Goal: Task Accomplishment & Management: Complete application form

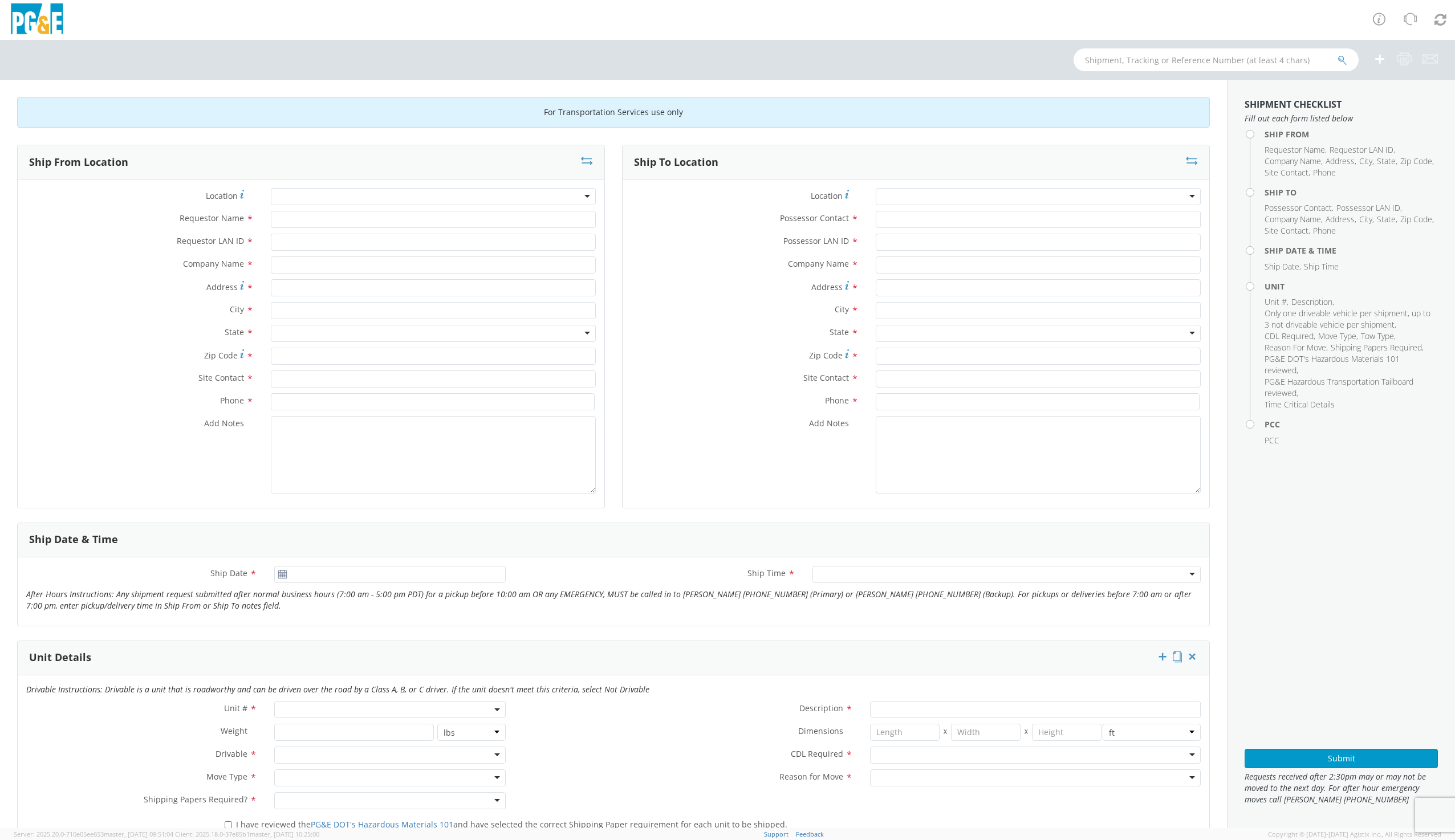
click at [293, 207] on div "Location *" at bounding box center [311, 199] width 587 height 22
click at [292, 197] on div at bounding box center [433, 196] width 325 height 17
type input "d"
type input "dav"
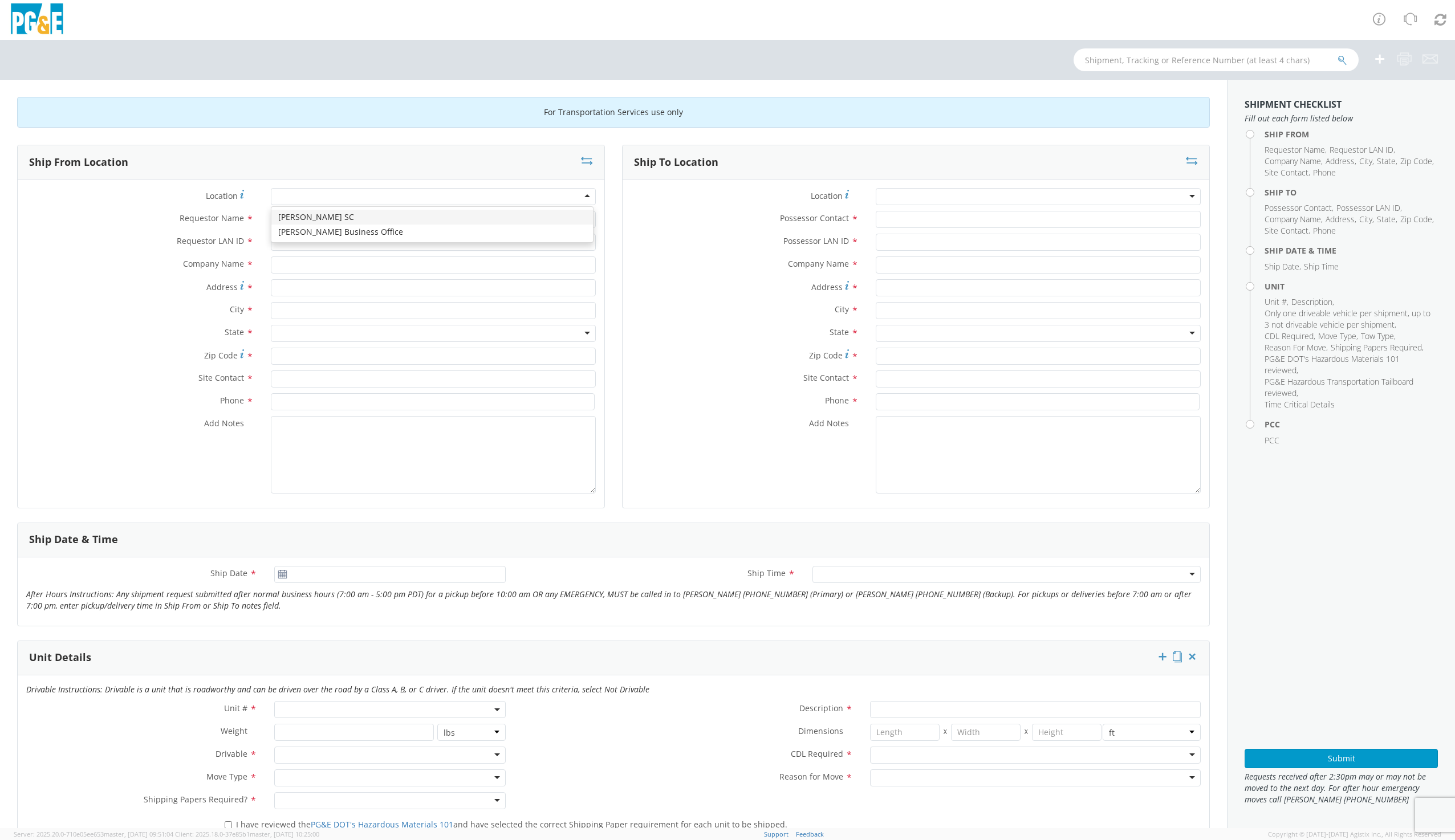
type input "PG&E"
type input "[STREET_ADDRESS]"
type input "[PERSON_NAME]"
type input "95616"
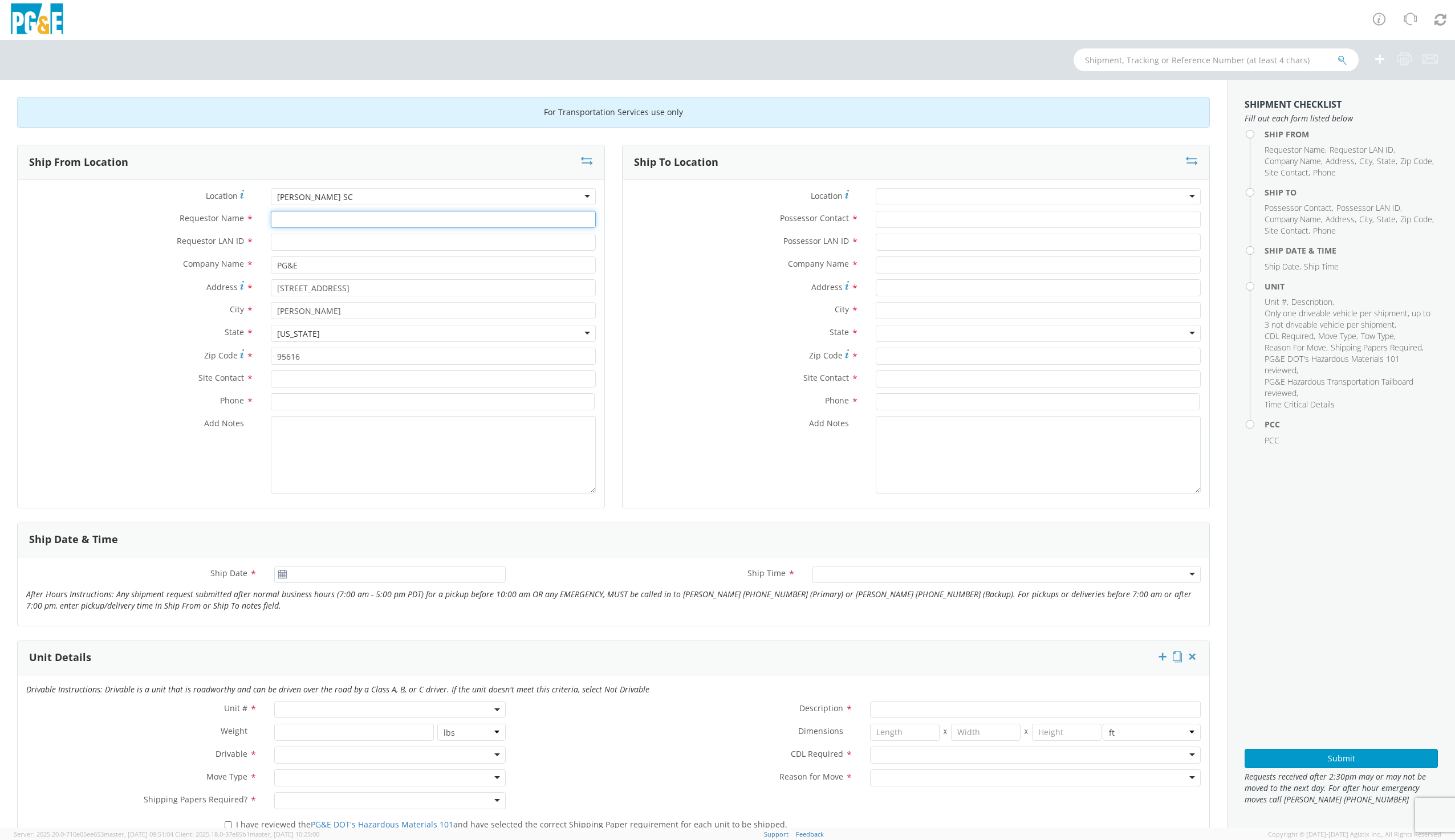
click at [306, 215] on input "Requestor Name *" at bounding box center [433, 220] width 325 height 17
type input "g"
type input "[PERSON_NAME]"
type input "G1MN"
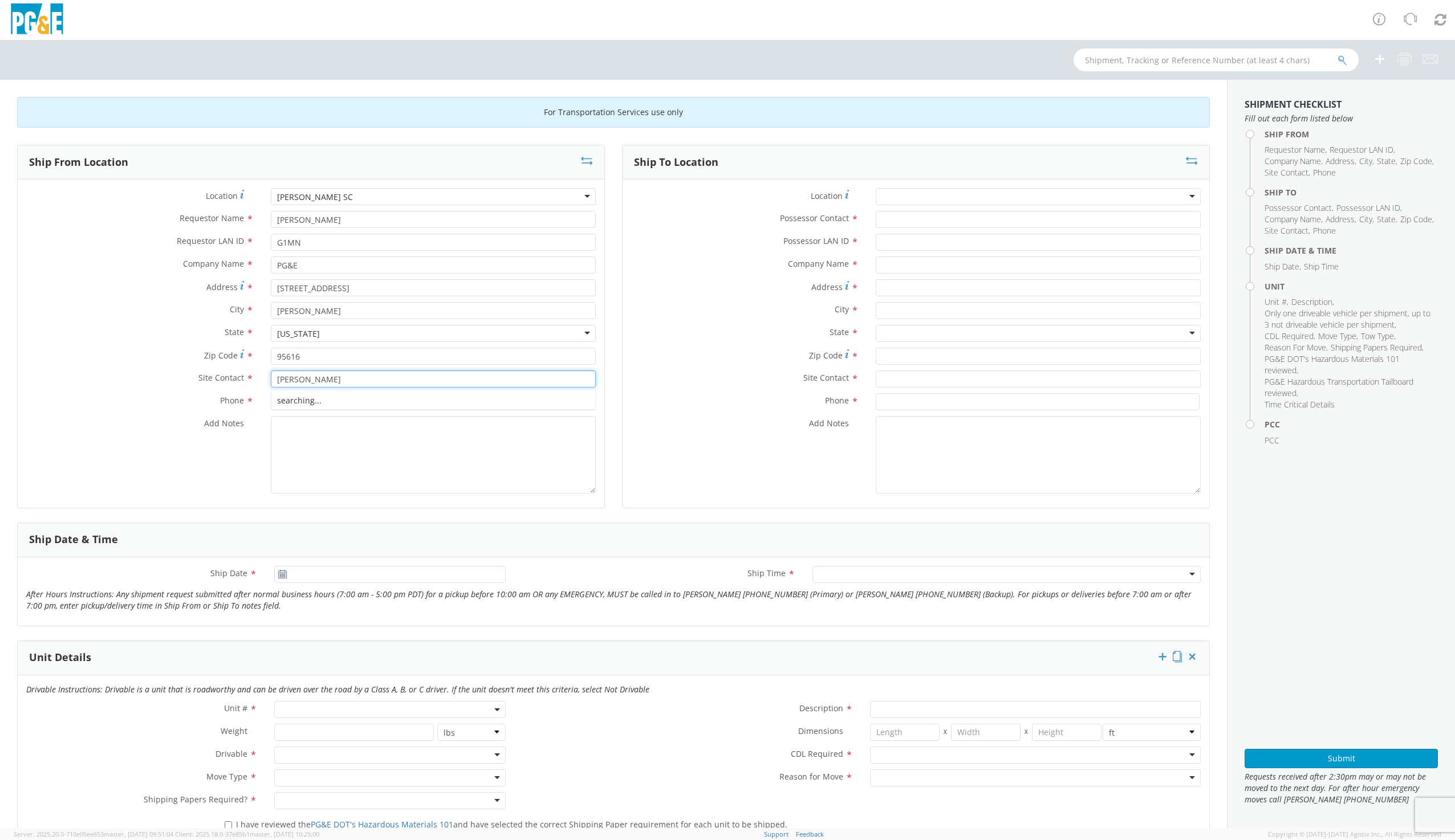
type input "[PERSON_NAME]"
type input "9169973446"
click at [1216, 66] on input "text" at bounding box center [1217, 60] width 285 height 22
type input "B19448"
click at [1343, 61] on icon "submit" at bounding box center [1342, 60] width 9 height 10
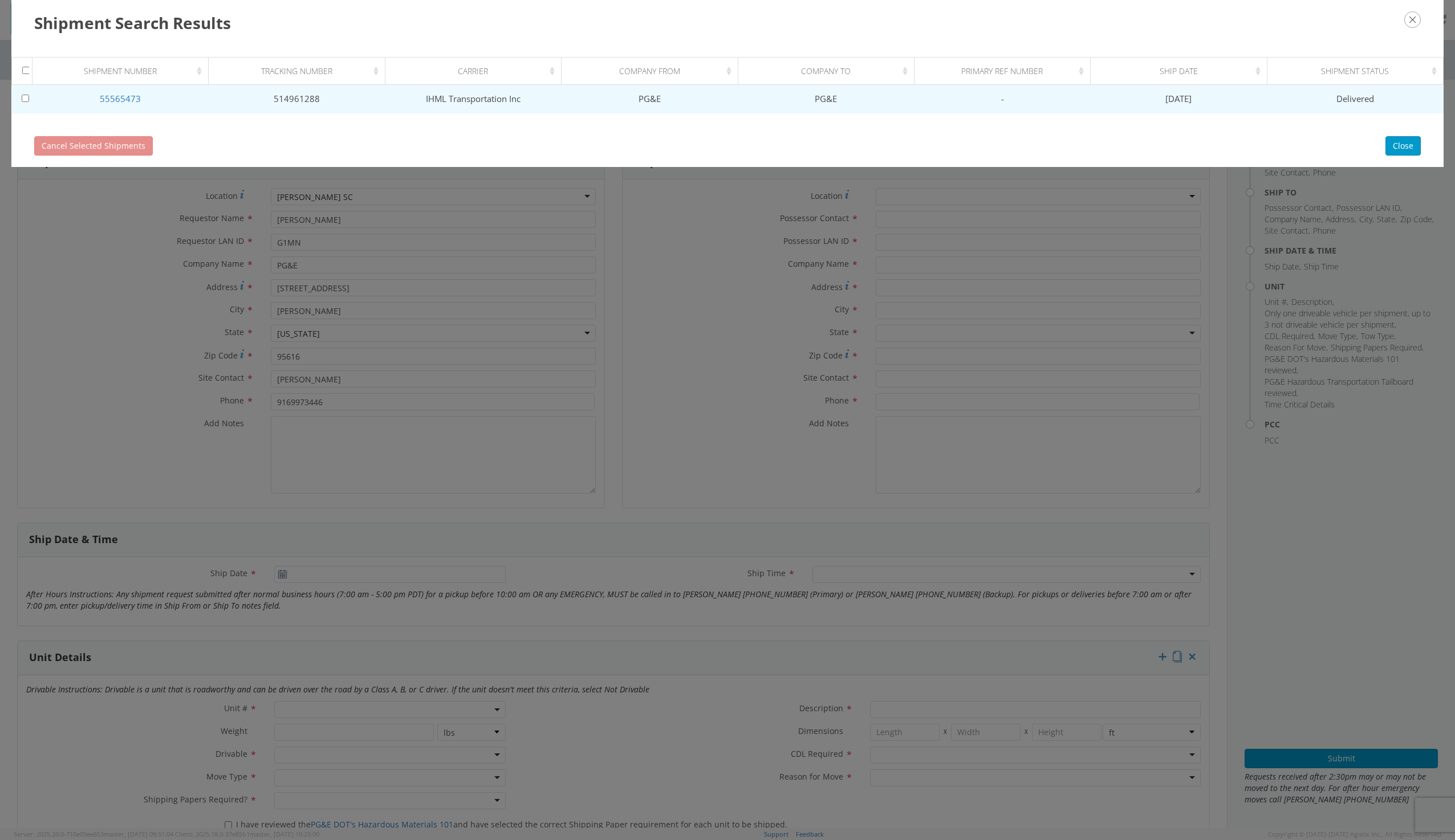
click at [299, 93] on td "514961288" at bounding box center [296, 99] width 176 height 29
click at [116, 98] on link "55565473" at bounding box center [120, 99] width 41 height 11
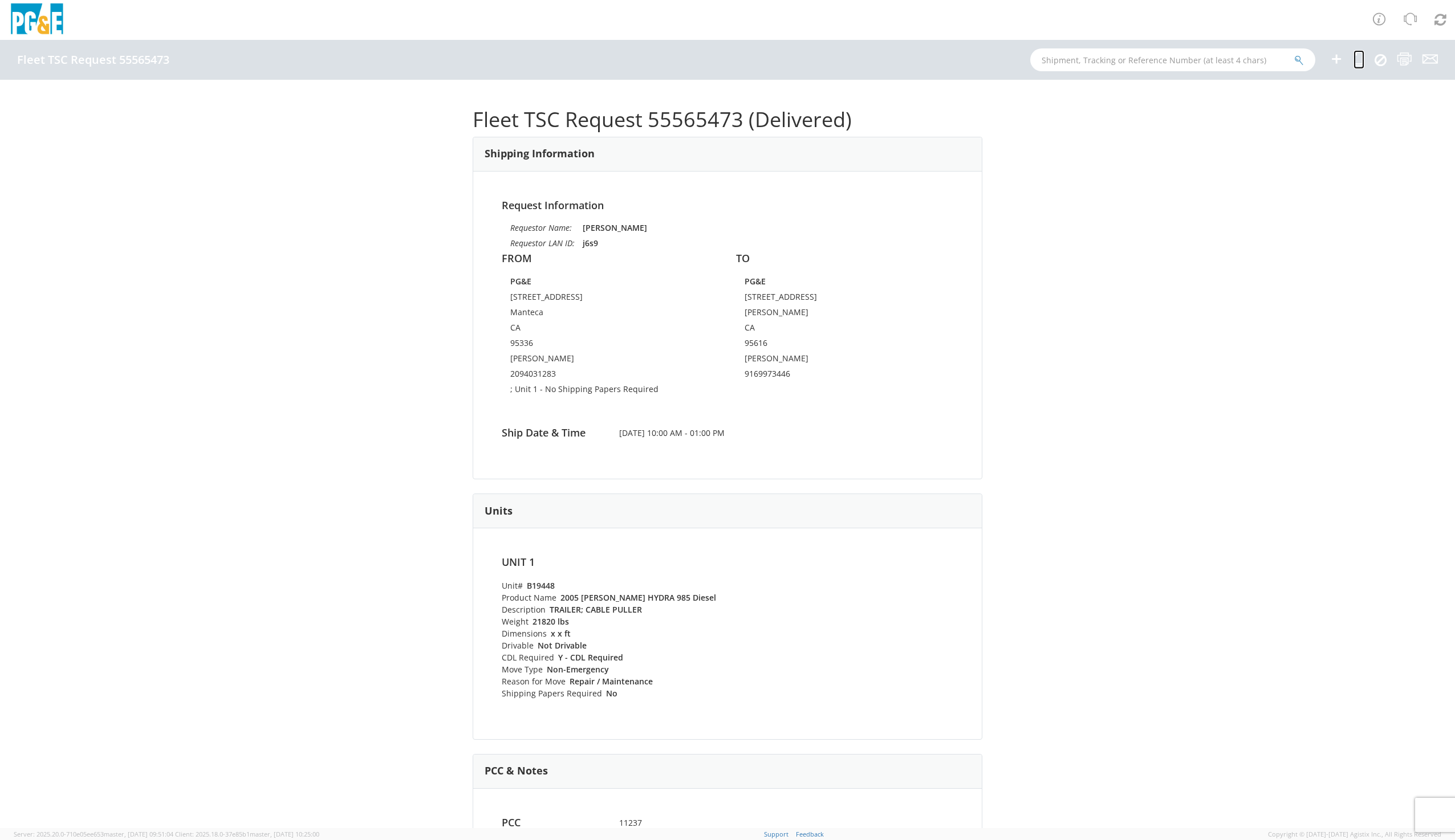
click at [1360, 60] on icon at bounding box center [1359, 59] width 11 height 14
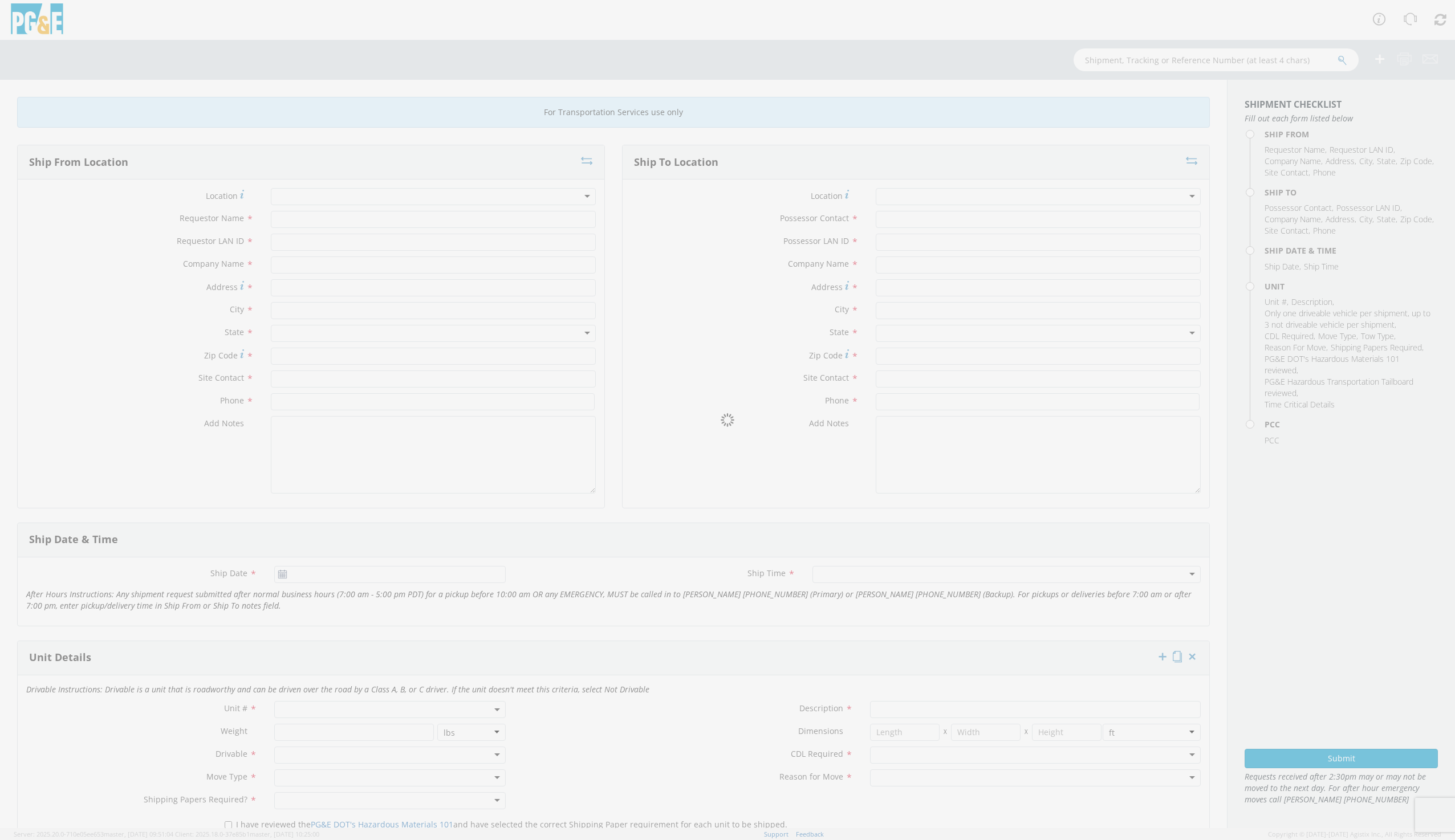
type input "[PERSON_NAME]"
type input "j6s9"
type input "PG&E"
type input "[STREET_ADDRESS]"
type input "Manteca"
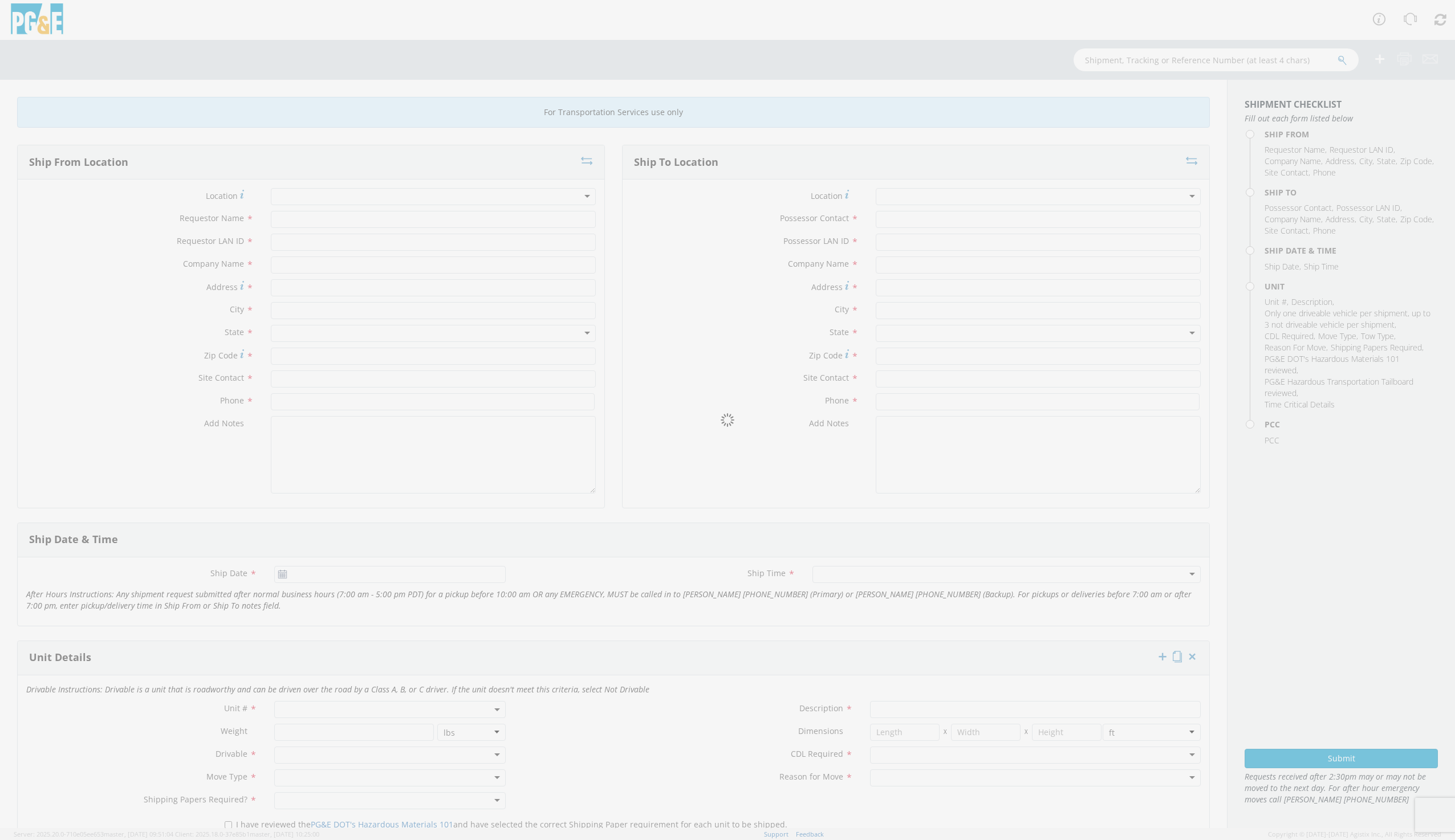
type input "[PERSON_NAME]"
type input "2094031283"
type input "[PERSON_NAME]"
type input "G1MN"
type input "PG&E"
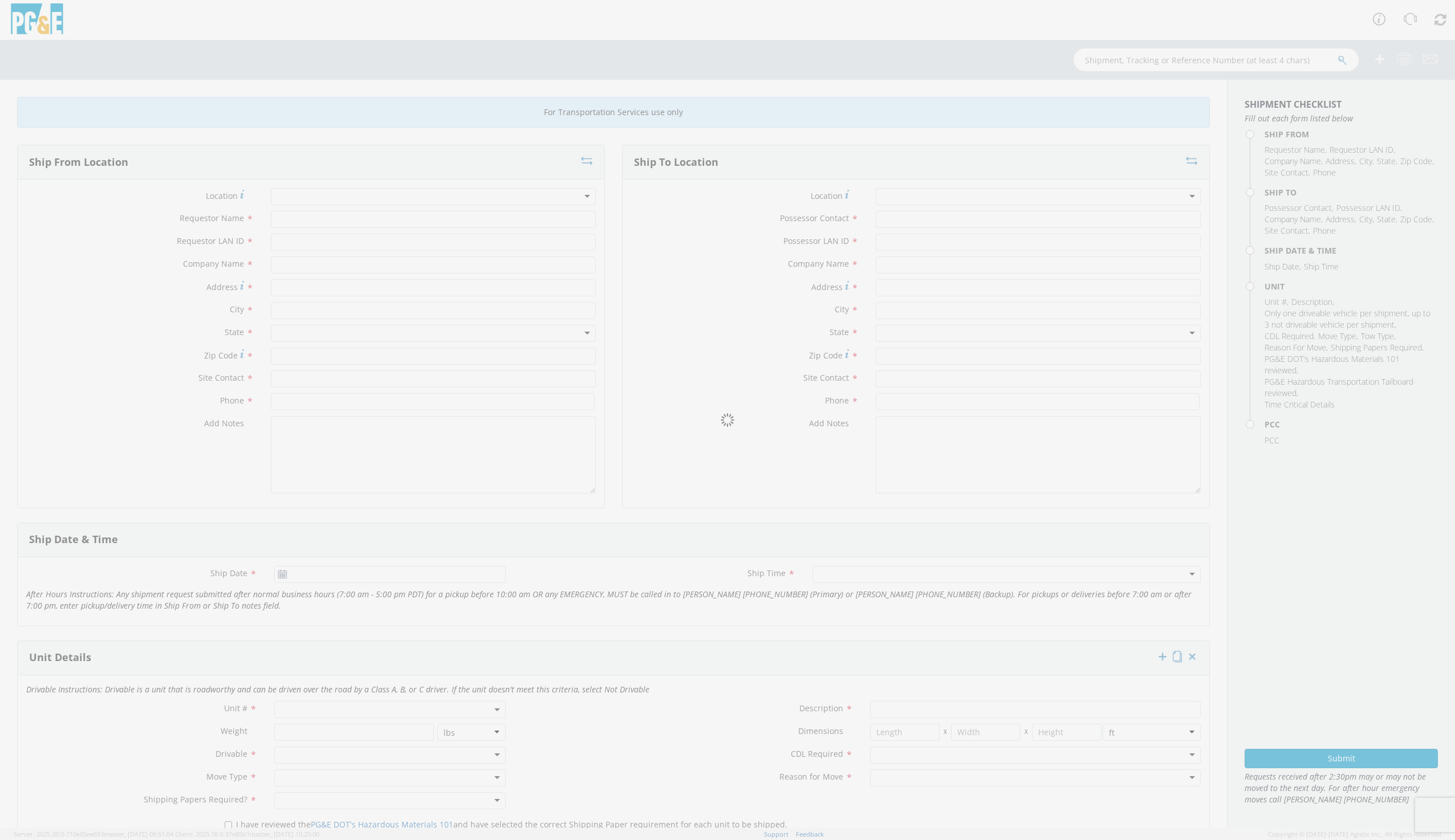
type input "[STREET_ADDRESS]"
type input "[PERSON_NAME]"
type input "9169973446"
type input "[DATE]"
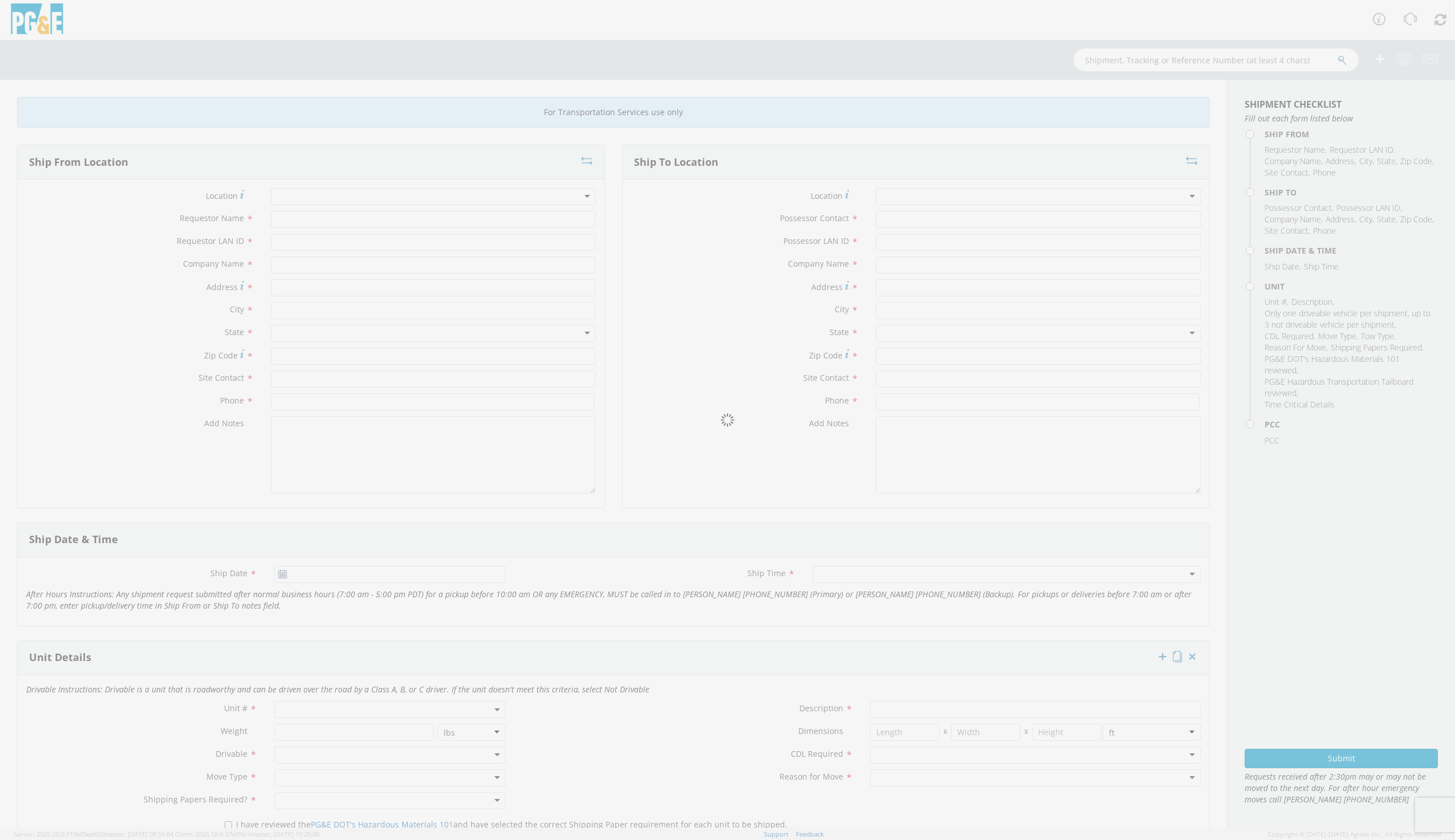
type input "TRAILER; CABLE PULLER"
type input "21820"
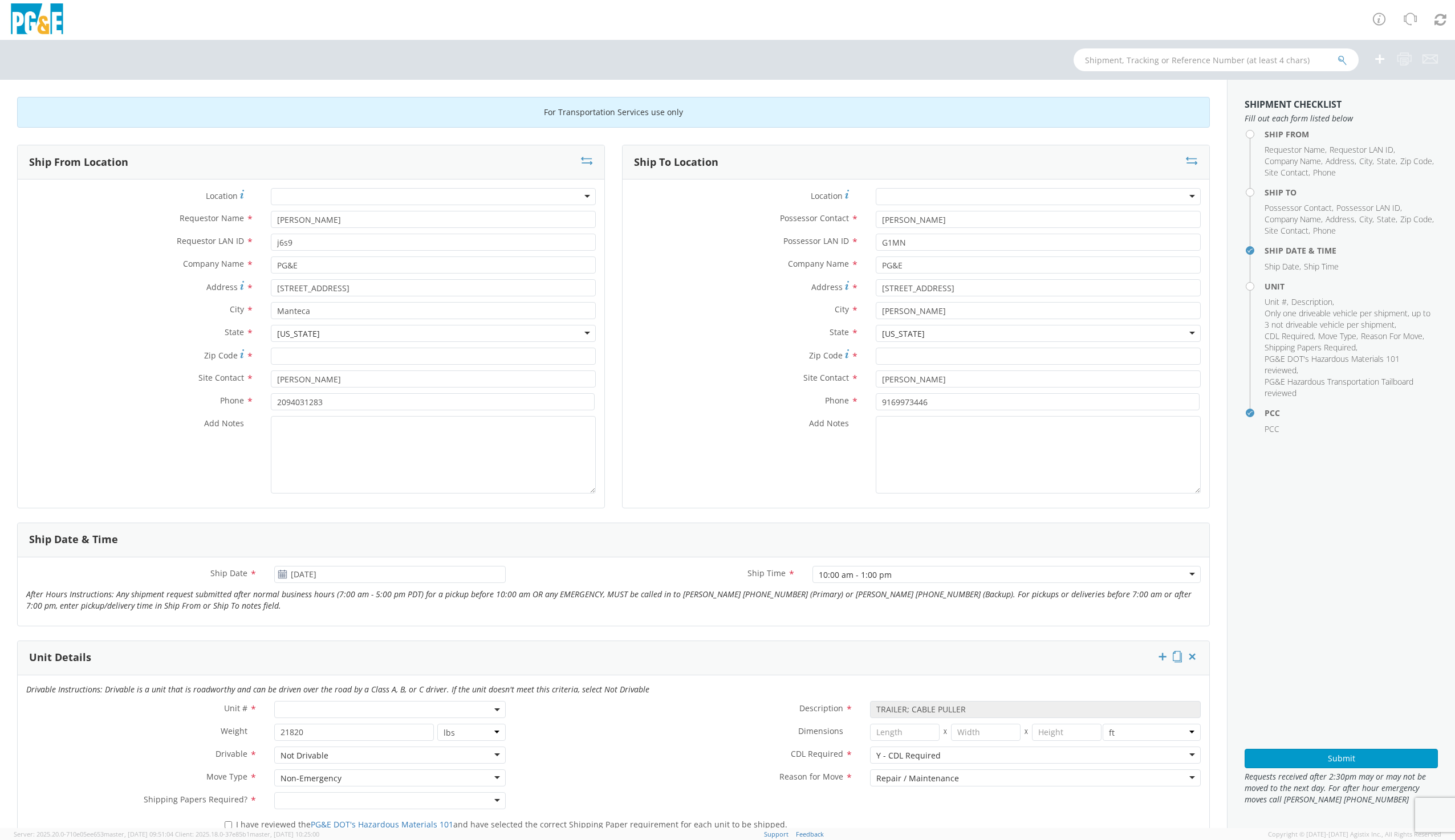
select select "B19448"
select select "11237"
click at [581, 158] on icon at bounding box center [587, 161] width 12 height 11
type input "[PERSON_NAME]"
type input "G1MN"
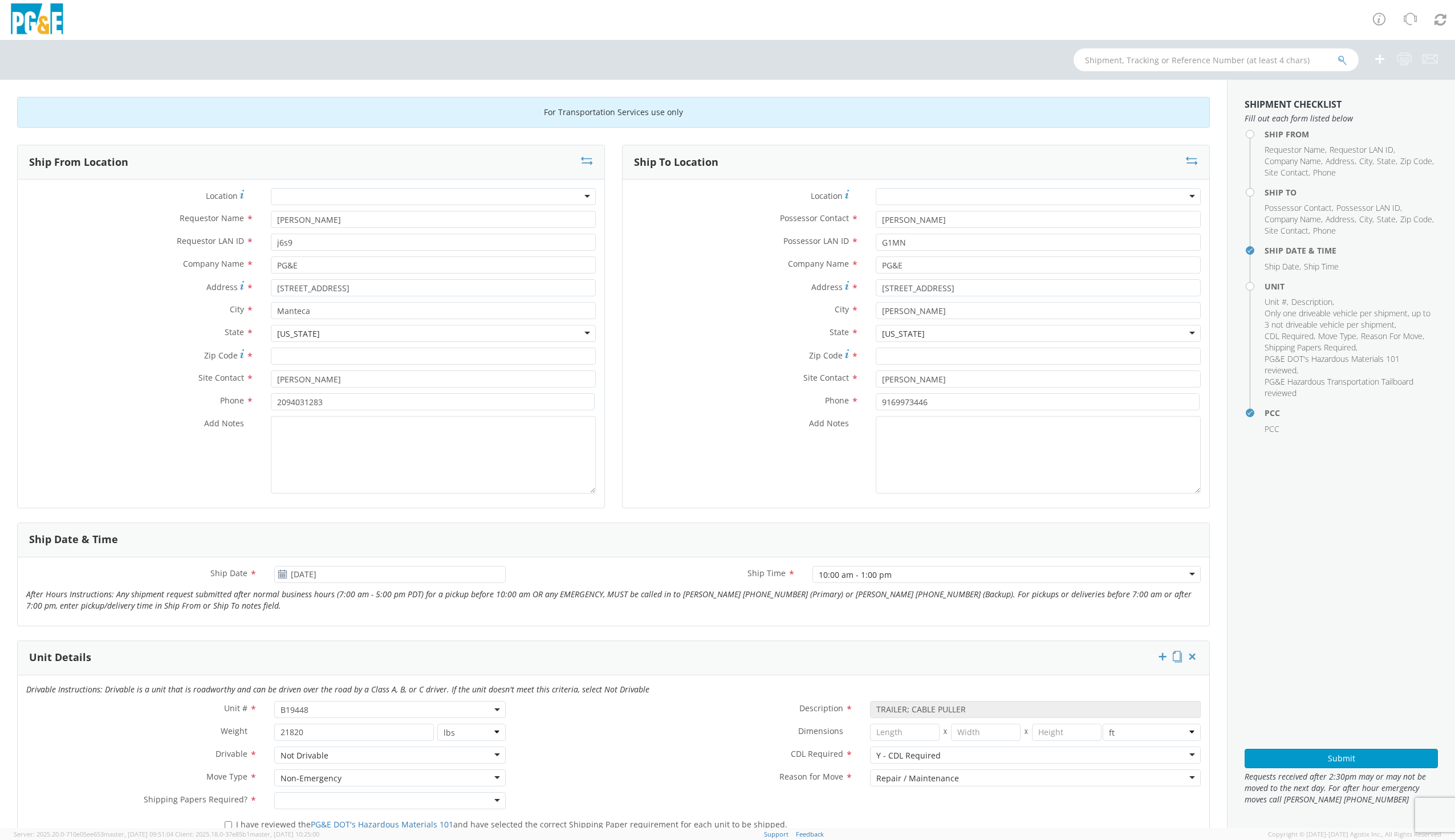
type input "[STREET_ADDRESS]"
type input "[PERSON_NAME]"
type input "9169973446"
type input "[PERSON_NAME]"
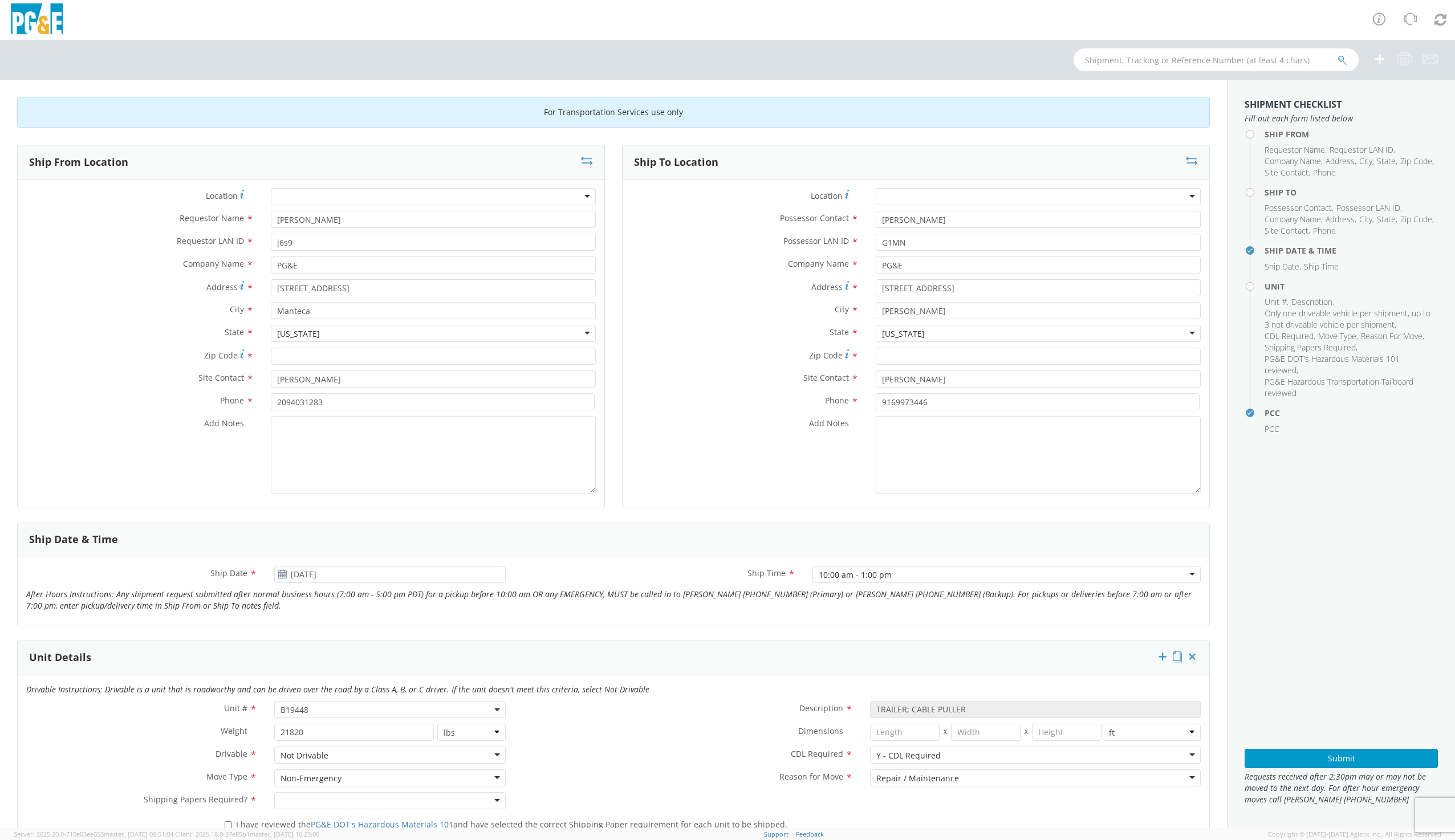
type input "j6s9"
type input "[STREET_ADDRESS]"
type input "Manteca"
type input "[PERSON_NAME]"
type input "2094031283"
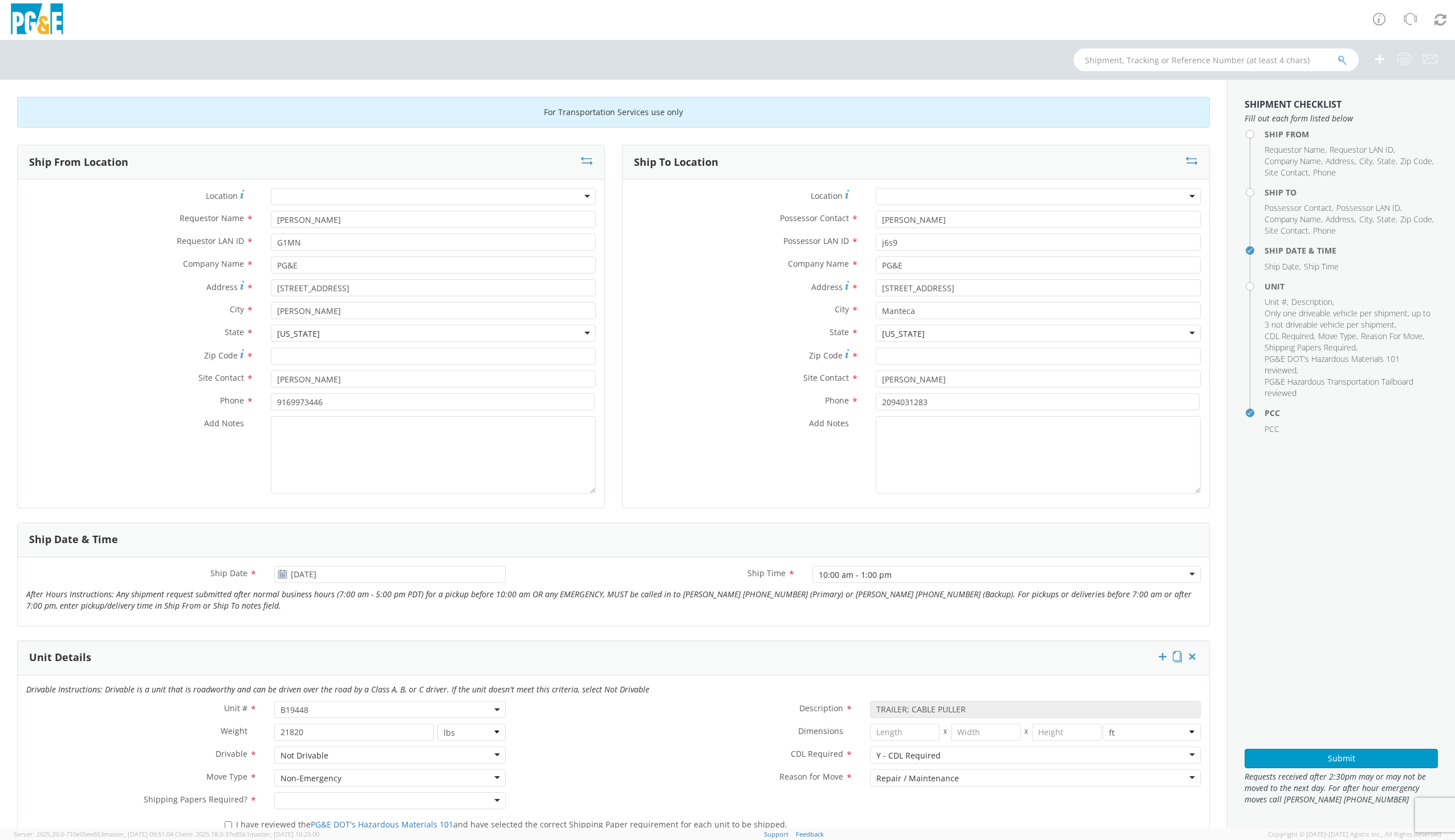
click at [285, 197] on div at bounding box center [433, 196] width 325 height 17
type input "DAV"
type input "[STREET_ADDRESS]"
type input "[PERSON_NAME]"
type input "95616"
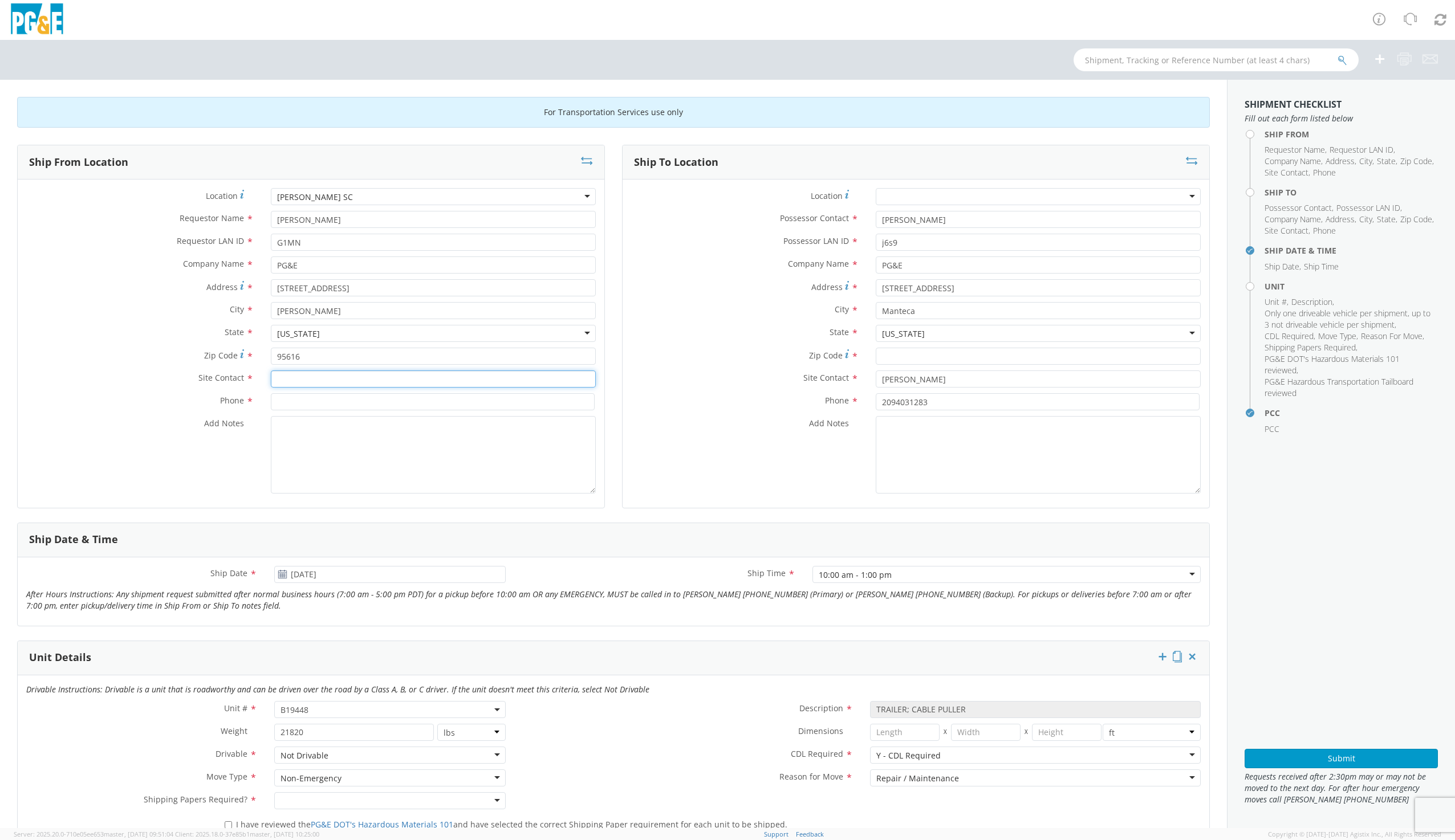
click at [293, 379] on input "text" at bounding box center [433, 379] width 325 height 17
type input "[PERSON_NAME]"
type input "9169973446"
click at [312, 440] on textarea "Add Notes *" at bounding box center [433, 454] width 325 height 77
type textarea "[PERSON_NAME] WILL TOW UNIT [DATE]"
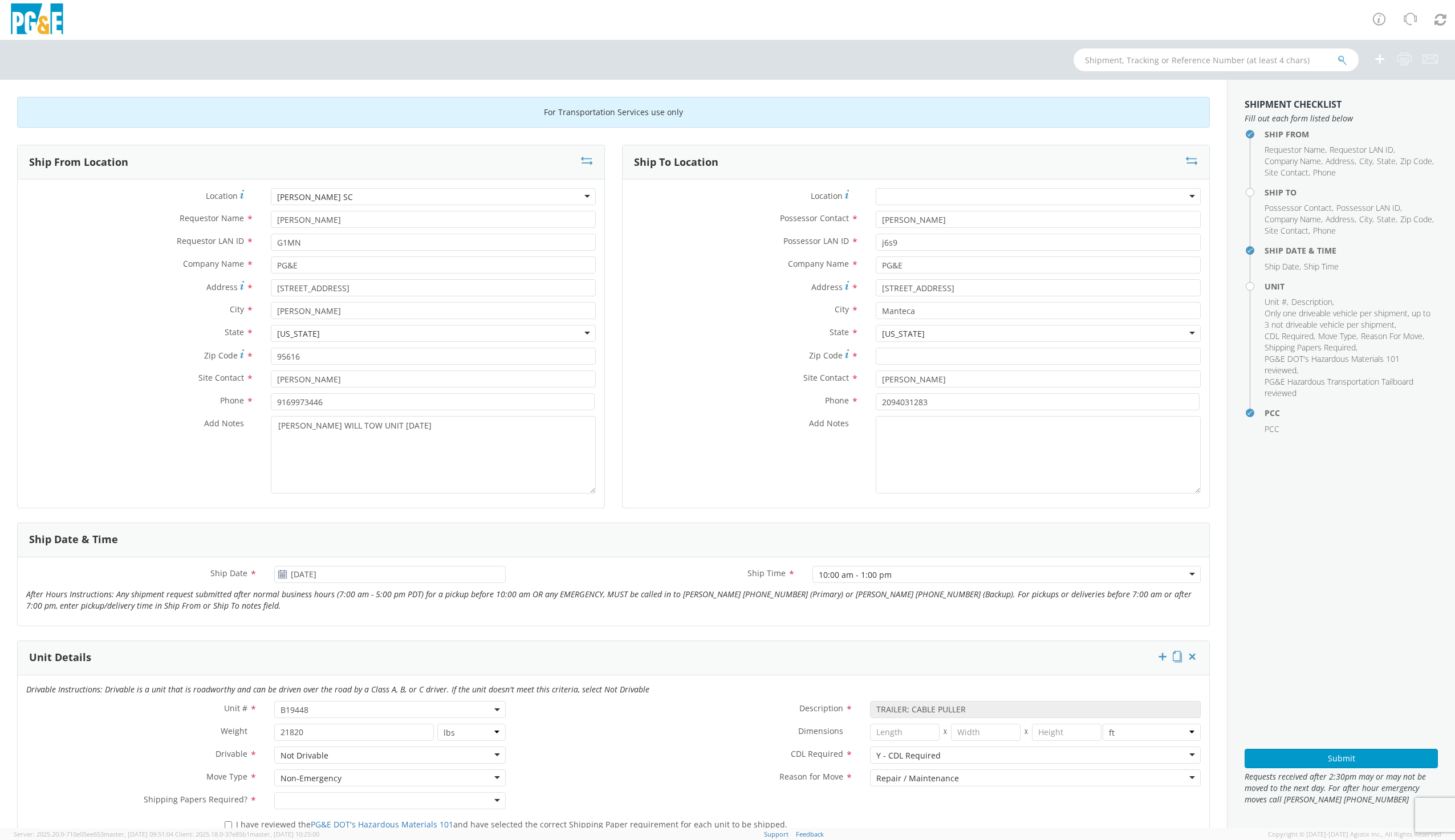
click at [892, 195] on div at bounding box center [1038, 196] width 325 height 17
type input "ANGEL"
type input "[STREET_ADDRESS]"
type input "ANGELS CAMP"
type input "95222"
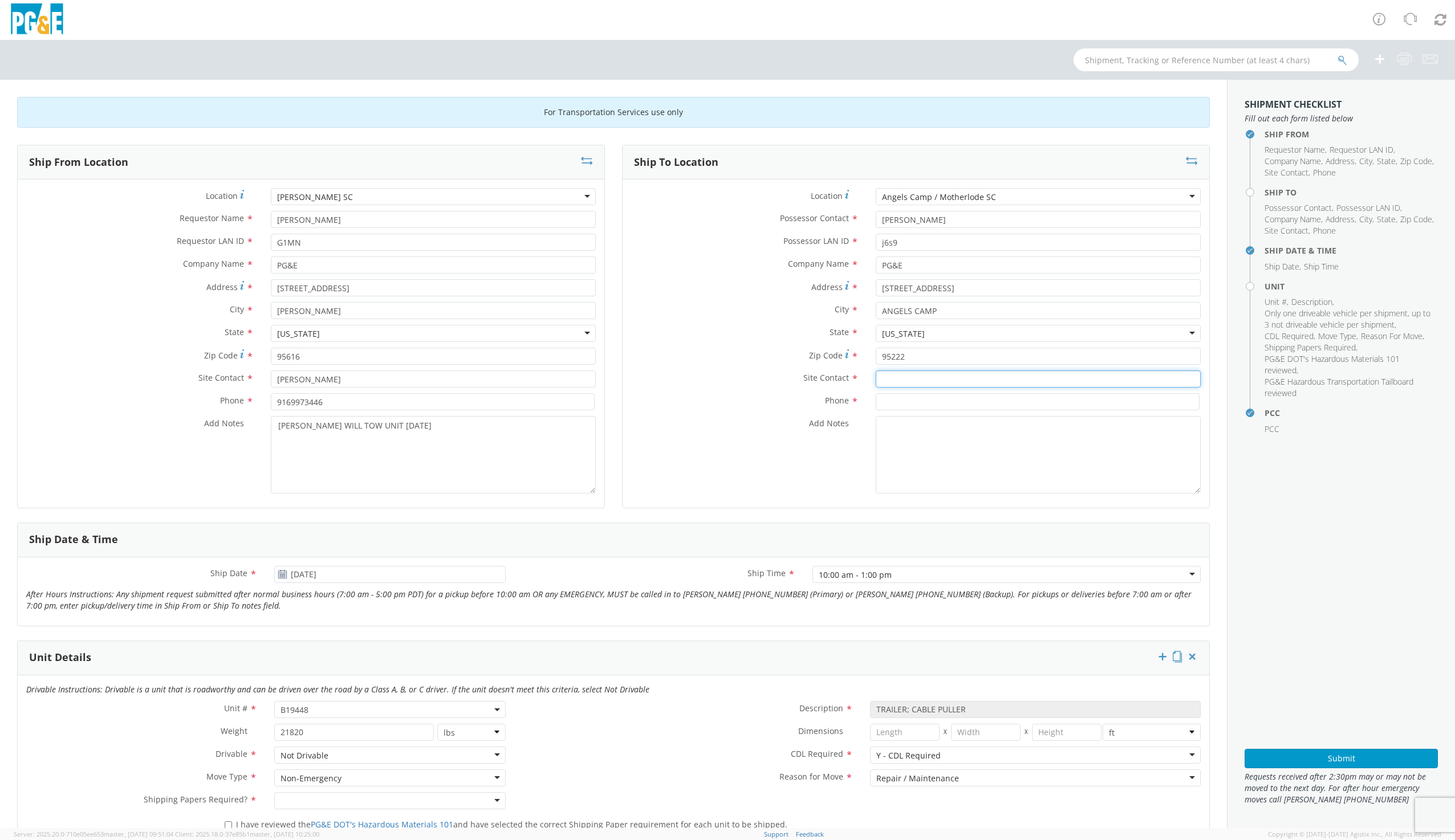
click at [889, 375] on input "text" at bounding box center [1038, 379] width 325 height 17
type input "[PERSON_NAME]"
click at [901, 403] on input at bounding box center [1038, 401] width 324 height 17
click at [991, 405] on input at bounding box center [1038, 401] width 324 height 17
type input "2094031283"
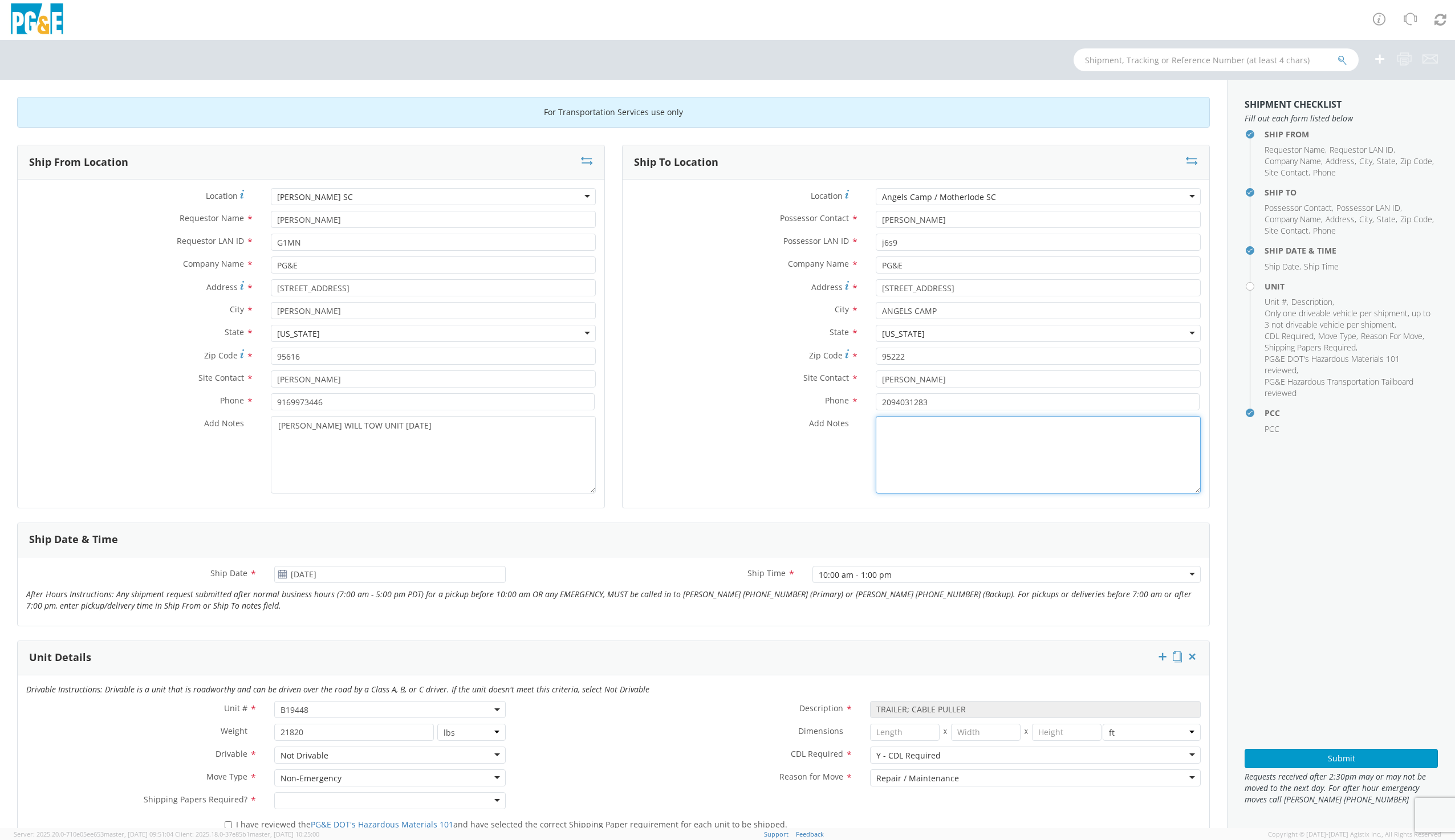
click at [901, 439] on textarea "Add Notes *" at bounding box center [1038, 454] width 325 height 77
drag, startPoint x: 413, startPoint y: 425, endPoint x: 270, endPoint y: 425, distance: 143.0
click at [271, 425] on textarea "[PERSON_NAME] WILL TOW UNIT [DATE]" at bounding box center [433, 454] width 325 height 77
click at [900, 429] on textarea "Add Notes *" at bounding box center [1038, 454] width 325 height 77
paste textarea "[PERSON_NAME] WILL TOW UNIT [DATE]"
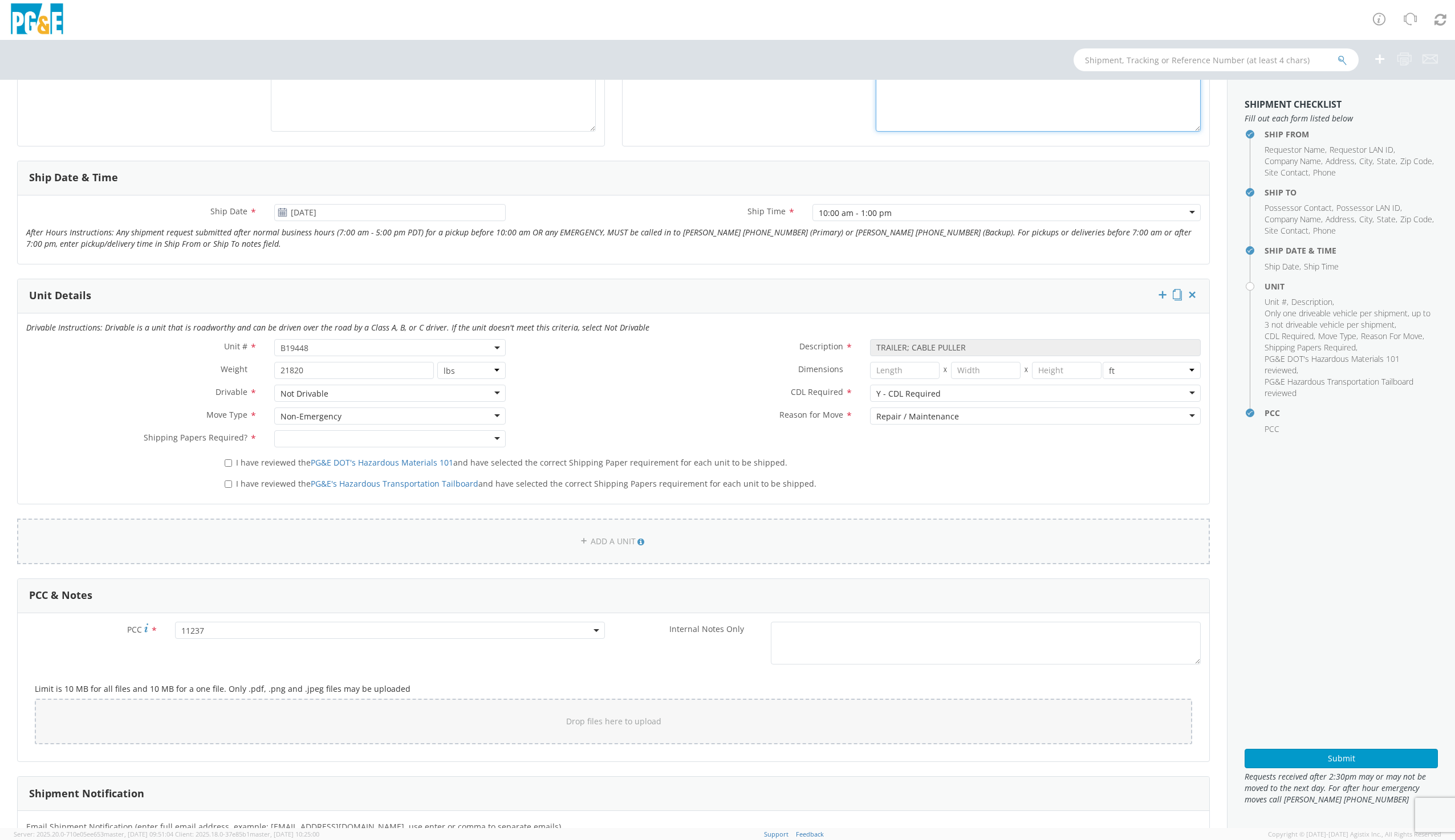
scroll to position [400, 0]
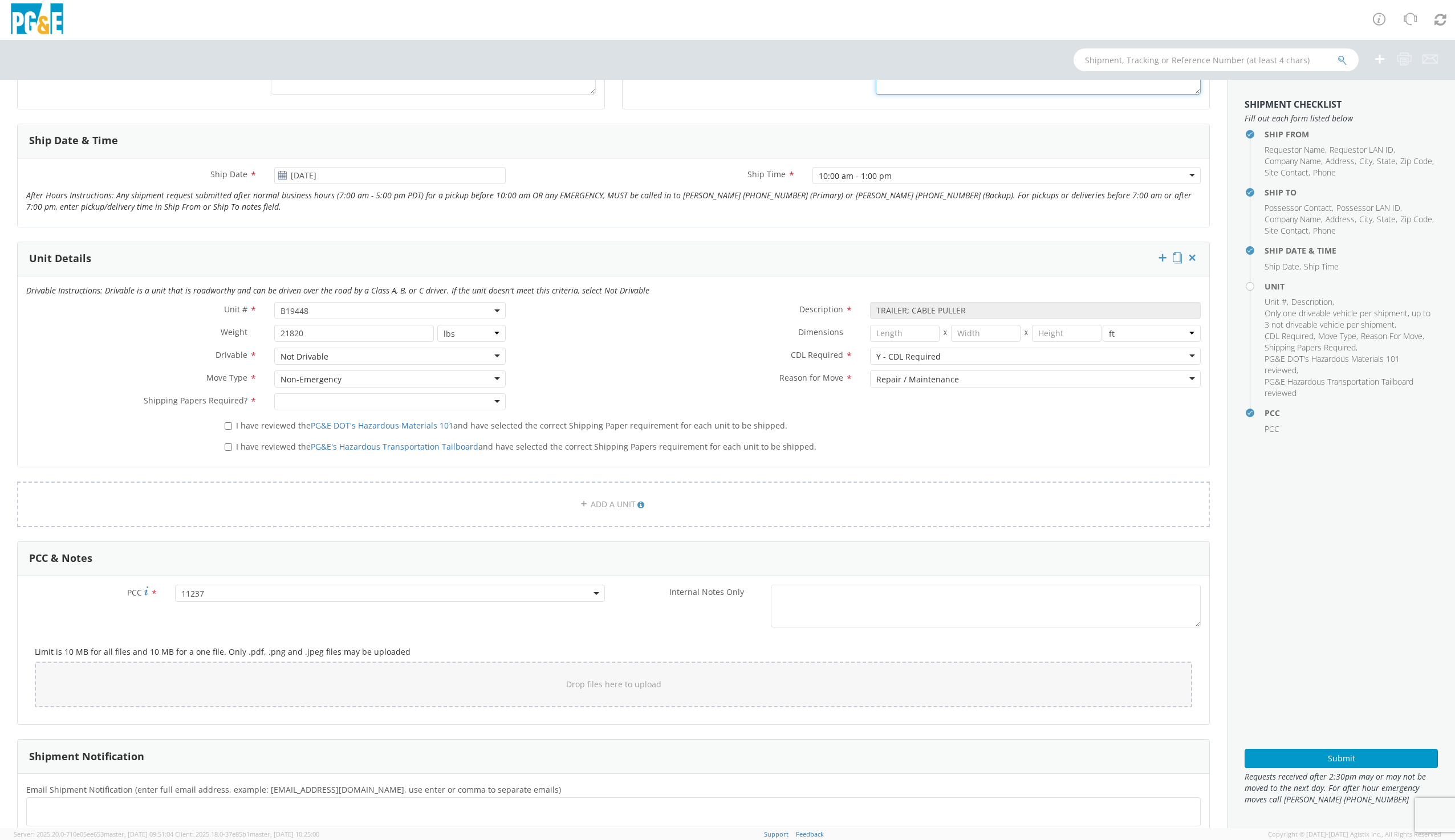
type textarea "[PERSON_NAME] WILL TOW UNIT [DATE]"
click at [226, 425] on input "I have reviewed the PG&E DOT's Hazardous Materials 101 and have selected the co…" at bounding box center [228, 427] width 7 height 7
checkbox input "true"
click at [229, 450] on input "I have reviewed the PG&E's Hazardous Transportation Tailboard and have selected…" at bounding box center [228, 447] width 7 height 7
checkbox input "true"
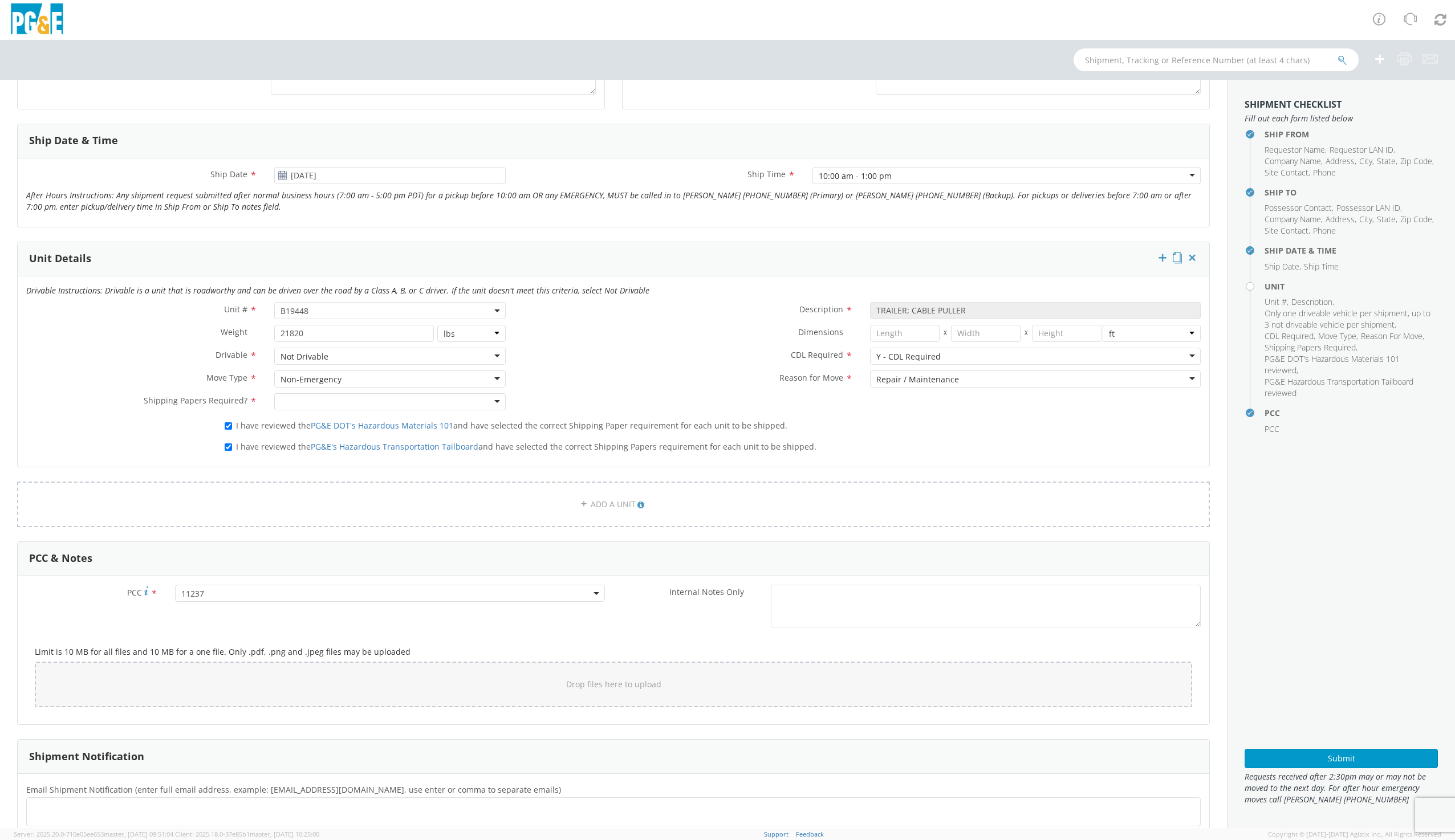
click at [314, 403] on div at bounding box center [389, 401] width 231 height 17
click at [212, 590] on span "11237" at bounding box center [390, 594] width 417 height 11
click at [210, 596] on span "11237" at bounding box center [390, 594] width 417 height 11
click at [211, 592] on span "11237" at bounding box center [390, 594] width 417 height 11
click at [195, 617] on input "number" at bounding box center [388, 612] width 421 height 17
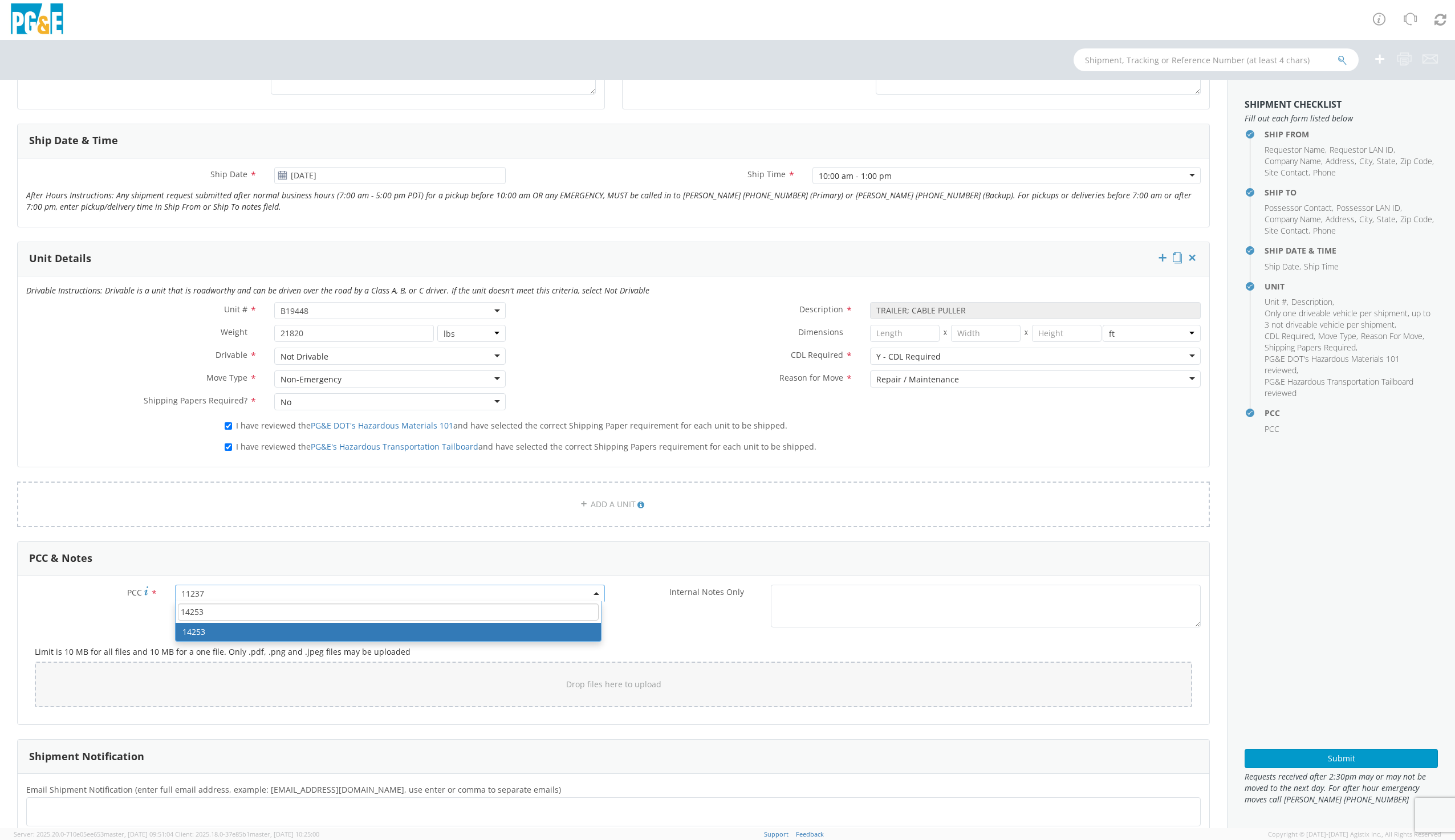
type input "14253"
select select "14253"
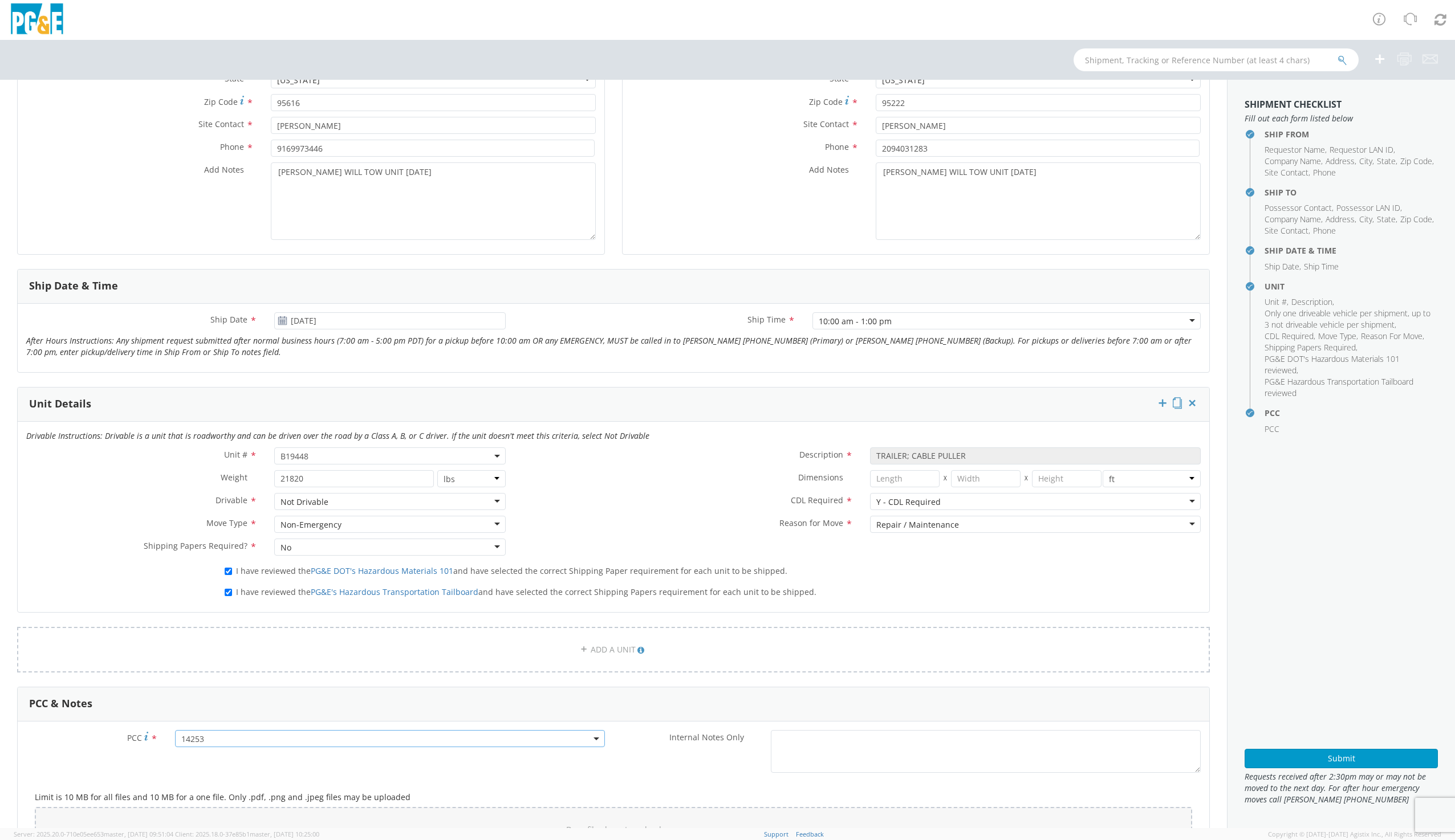
scroll to position [311, 0]
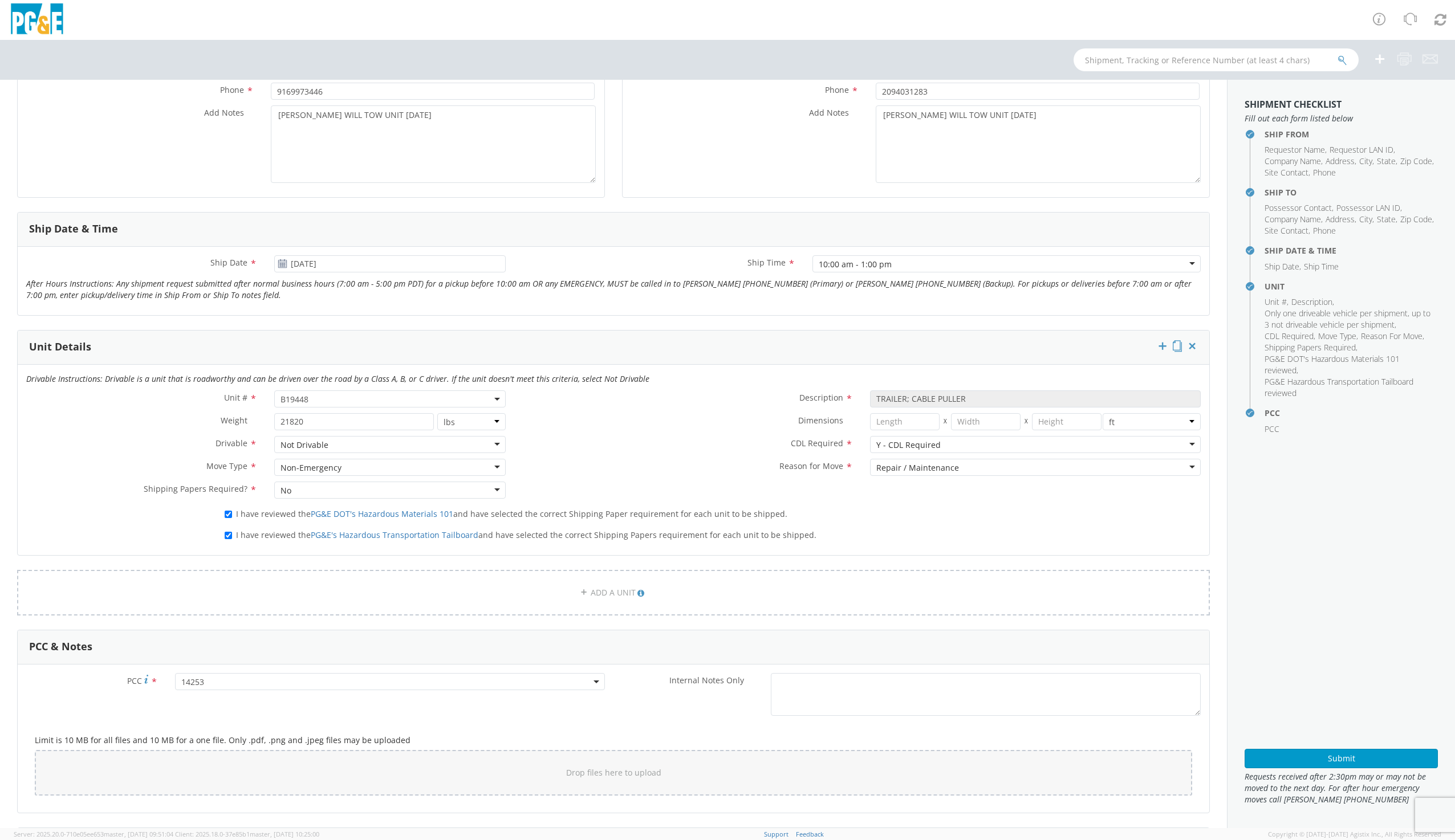
click at [494, 449] on div "Not Drivable" at bounding box center [389, 444] width 231 height 17
click at [469, 473] on div "Unit # * B19448 B19448 Description * TRAILER; CABLE PULLER Weight * 21820 lbs k…" at bounding box center [614, 447] width 1192 height 114
click at [489, 467] on div "Non-Emergency" at bounding box center [389, 467] width 231 height 17
click at [891, 464] on div at bounding box center [1035, 467] width 331 height 17
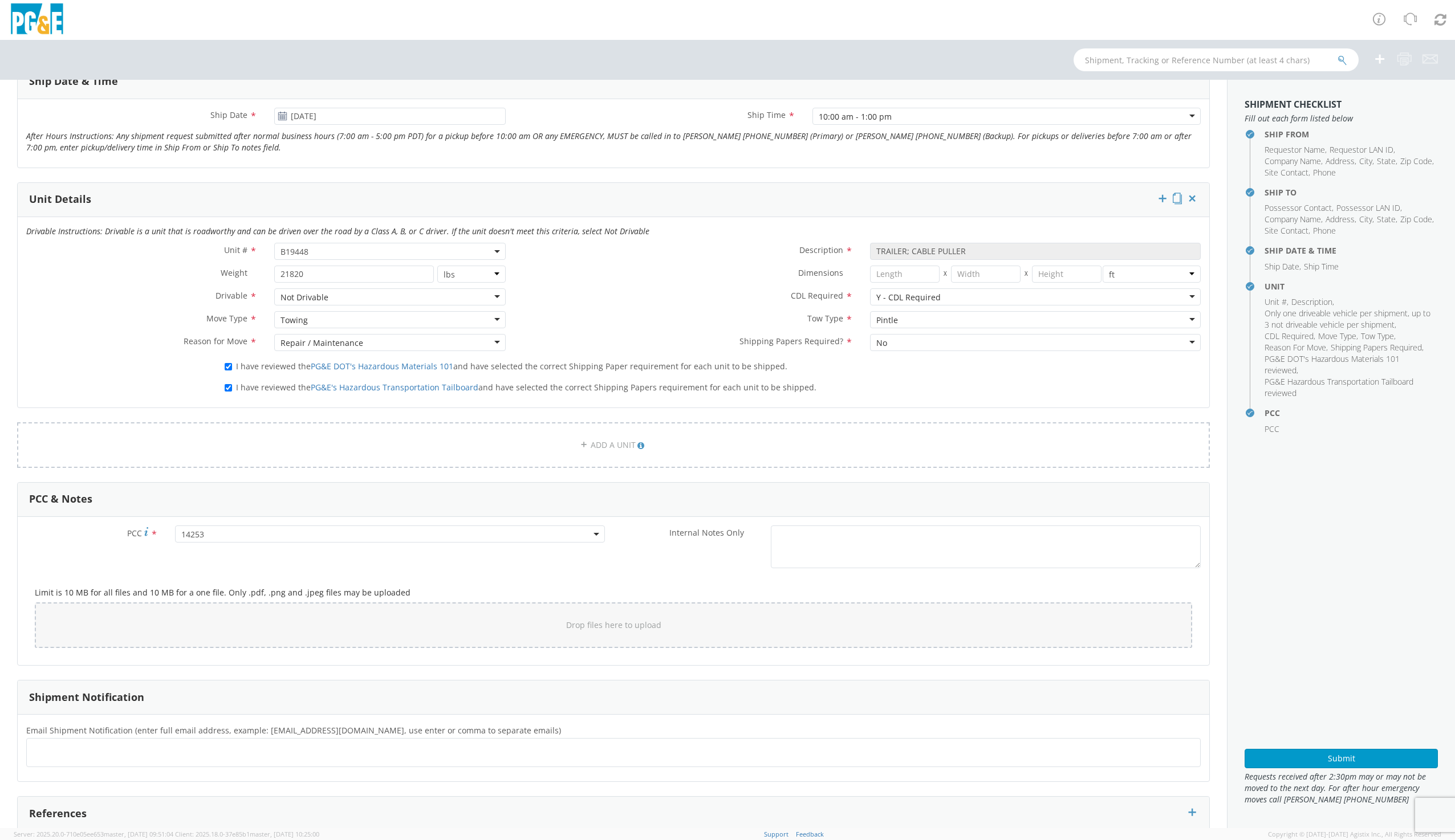
scroll to position [539, 0]
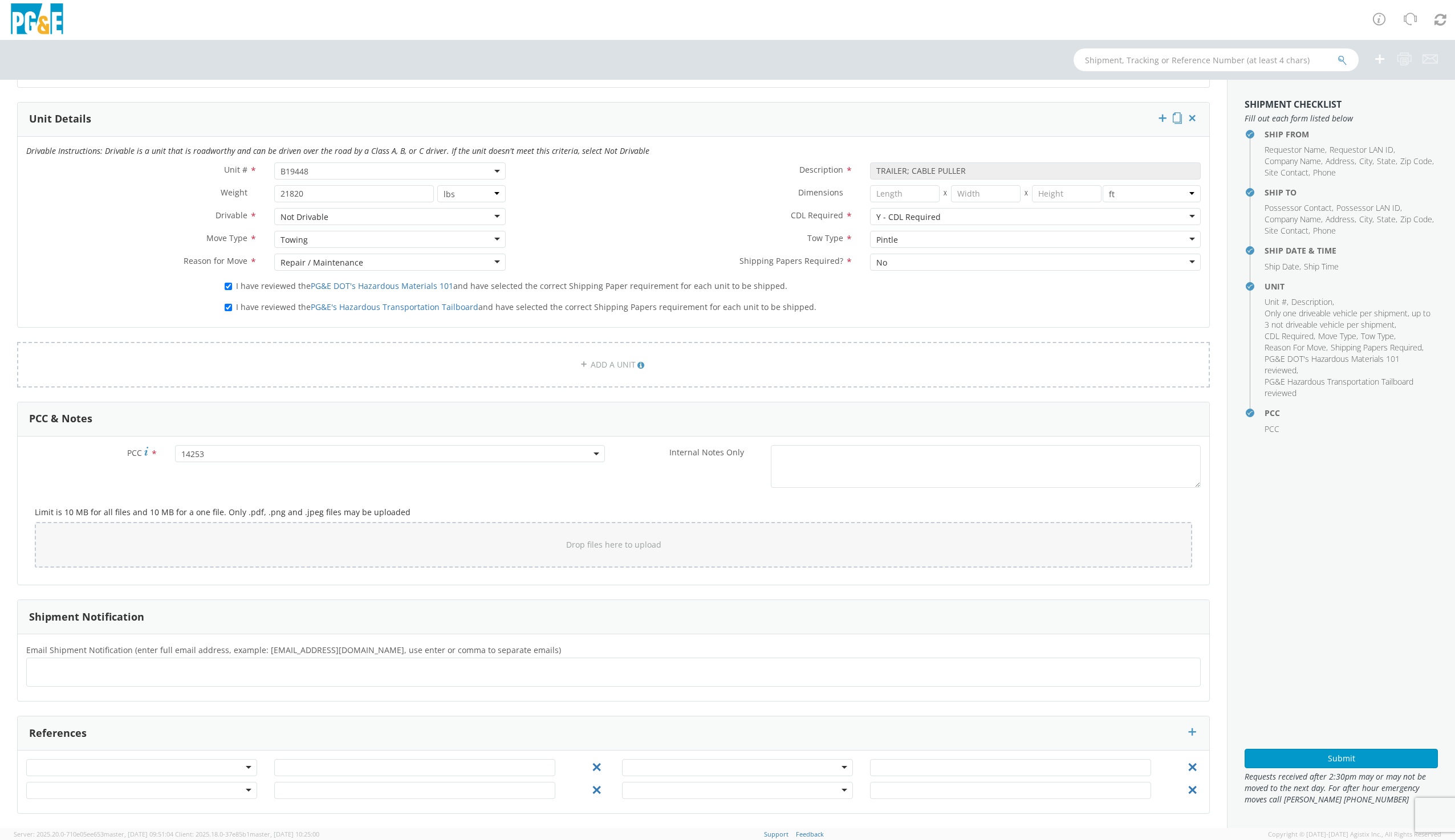
click at [89, 670] on ul at bounding box center [614, 672] width 1164 height 19
type input "[EMAIL_ADDRESS][DOMAIN_NAME]"
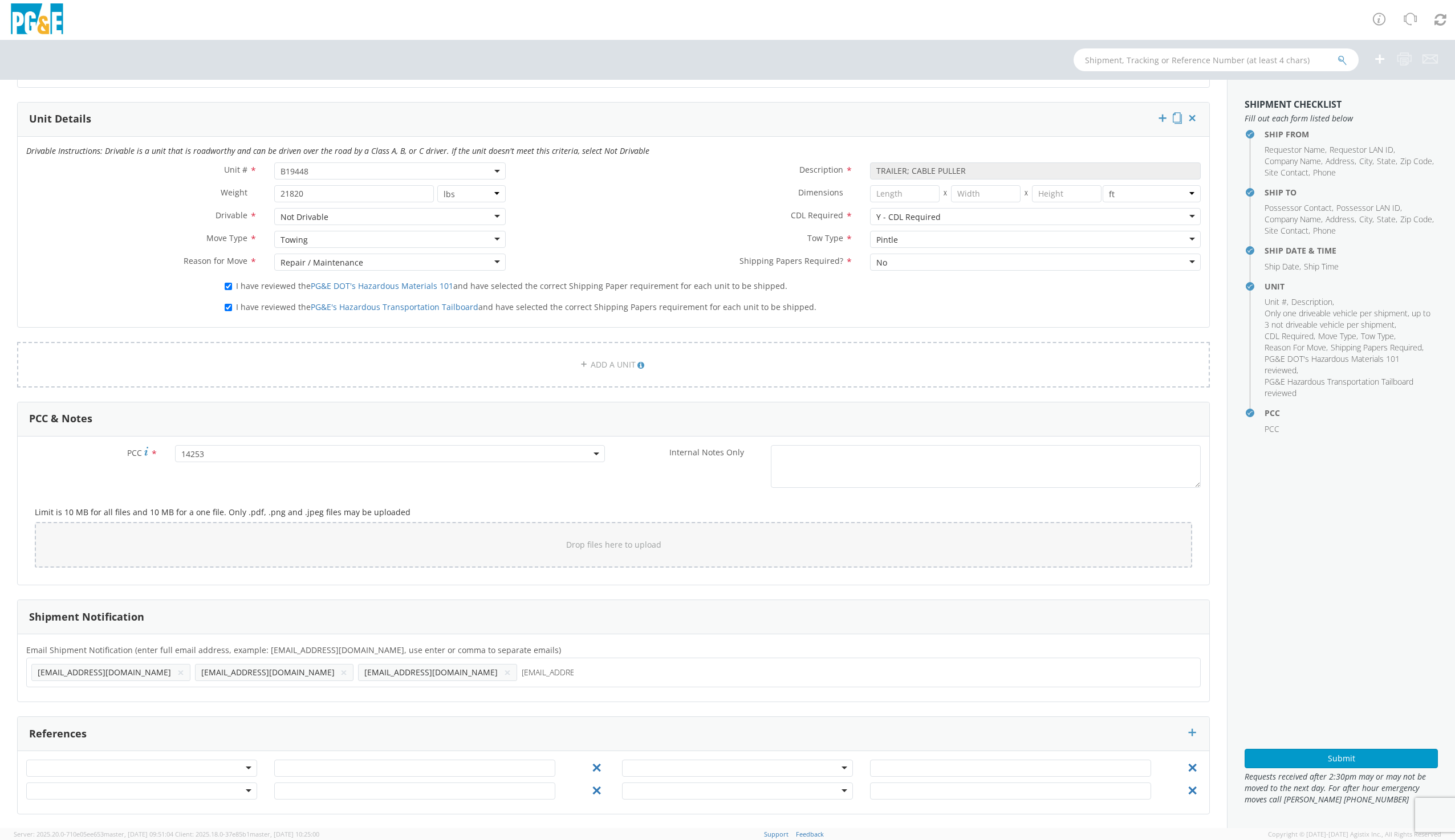
type input "[EMAIL_ADDRESS][DOMAIN_NAME]"
click at [423, 679] on ul "[EMAIL_ADDRESS][DOMAIN_NAME] × [EMAIL_ADDRESS][DOMAIN_NAME] × [EMAIL_ADDRESS][D…" at bounding box center [614, 672] width 1164 height 20
type input "[EMAIL_ADDRESS][DOMAIN_NAME]"
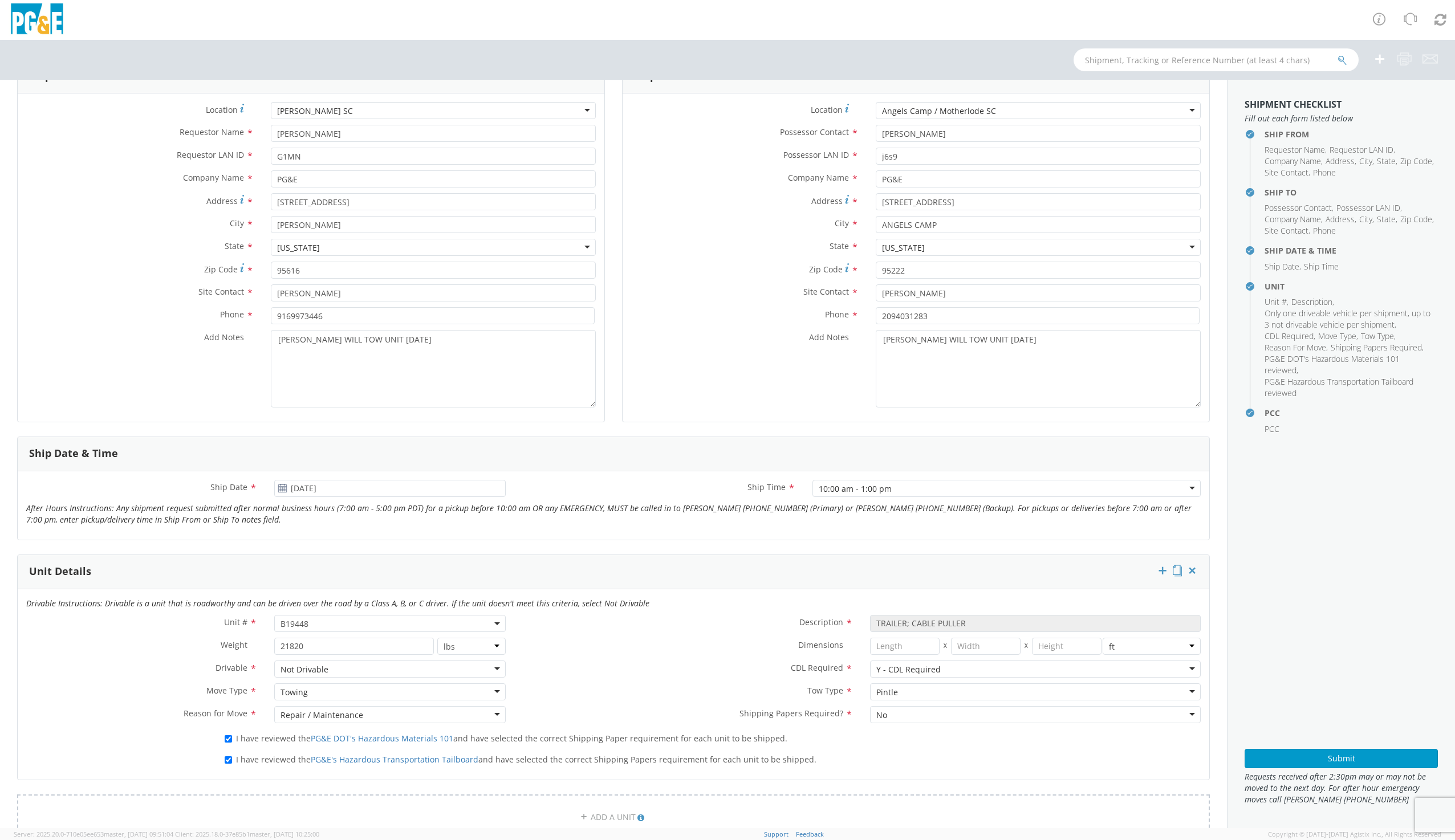
scroll to position [83, 0]
click at [430, 345] on textarea "[PERSON_NAME] WILL TOW UNIT [DATE]" at bounding box center [433, 372] width 325 height 77
type textarea "[PERSON_NAME] WILL TOW UNIT [DATE] TO ANGELS CAMP"
click at [1035, 338] on textarea "[PERSON_NAME] WILL TOW UNIT [DATE]" at bounding box center [1038, 372] width 325 height 77
type textarea "[PERSON_NAME] WILL TOW UNIT [DATE] TO ANGELS CAMP FOR CREW TO PICK UP"
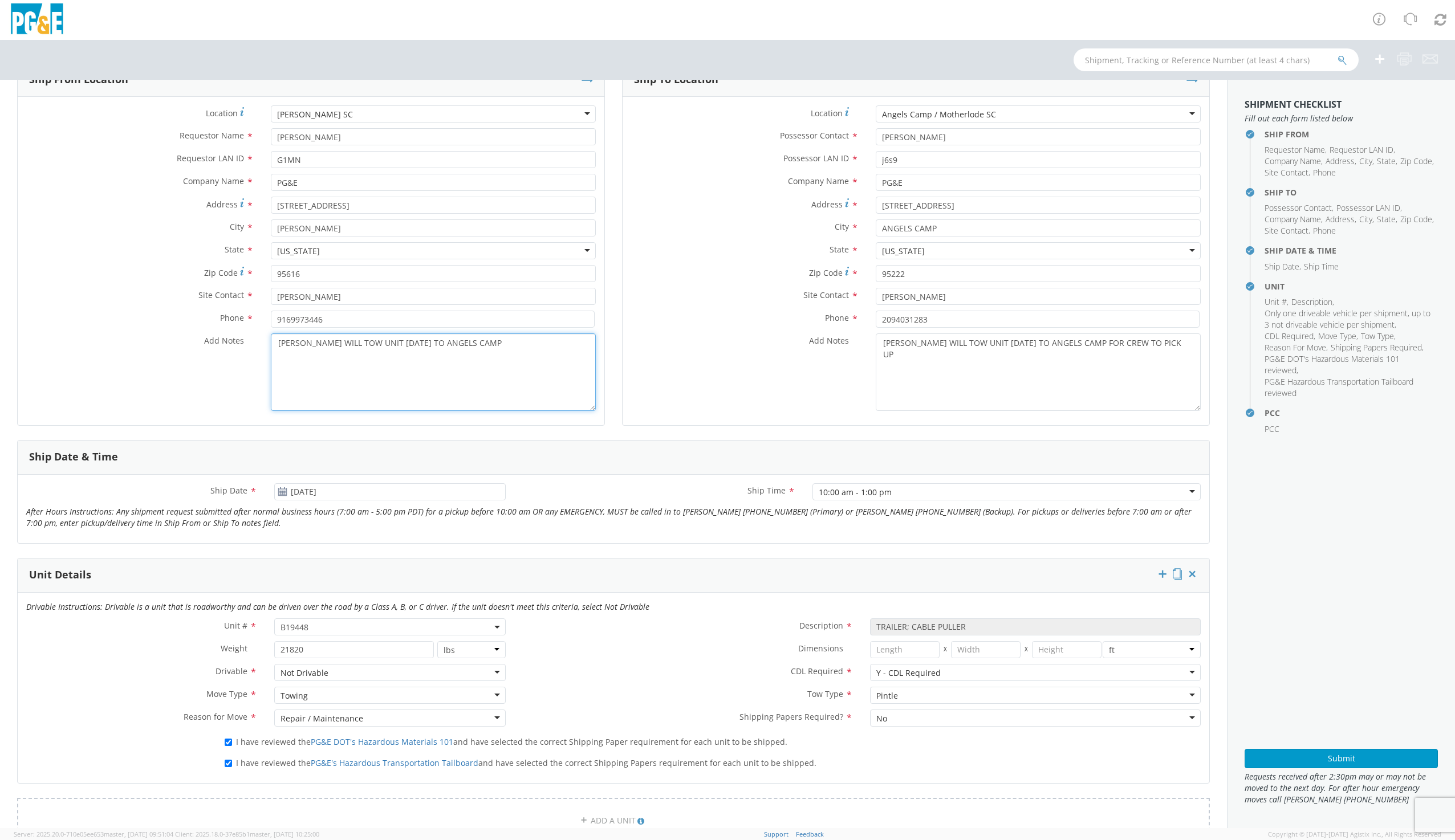
click at [542, 353] on textarea "[PERSON_NAME] WILL TOW UNIT [DATE] TO ANGELS CAMP" at bounding box center [433, 372] width 325 height 77
type textarea "[PERSON_NAME] WILL TOW UNIT [DATE] TO ANGELS CAMP FOR CREW TO PICK UP"
click at [1344, 756] on button "Submit" at bounding box center [1342, 758] width 194 height 20
